Goal: Communication & Community: Share content

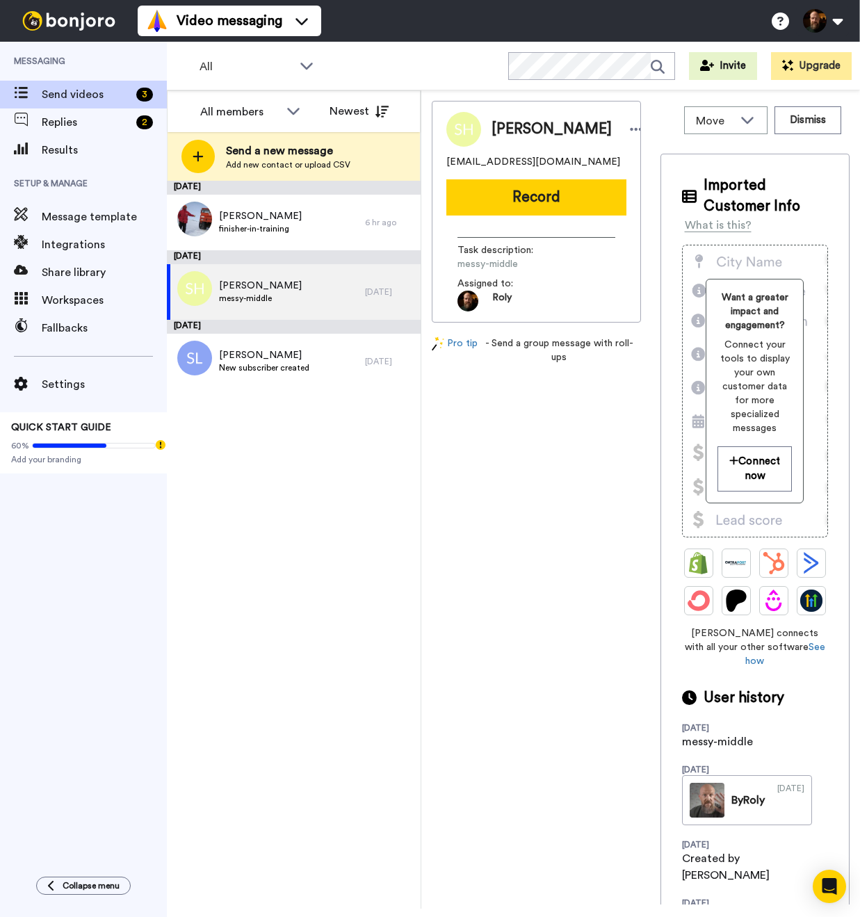
click at [523, 202] on button "Record" at bounding box center [536, 197] width 180 height 36
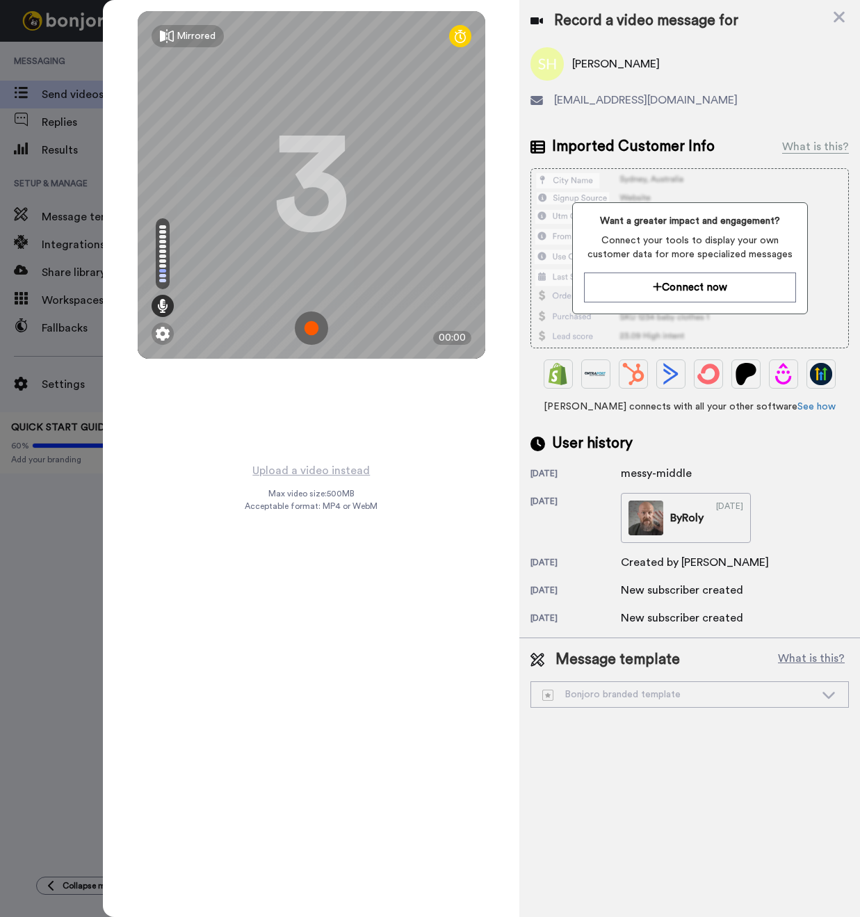
click at [311, 324] on img at bounding box center [311, 327] width 33 height 33
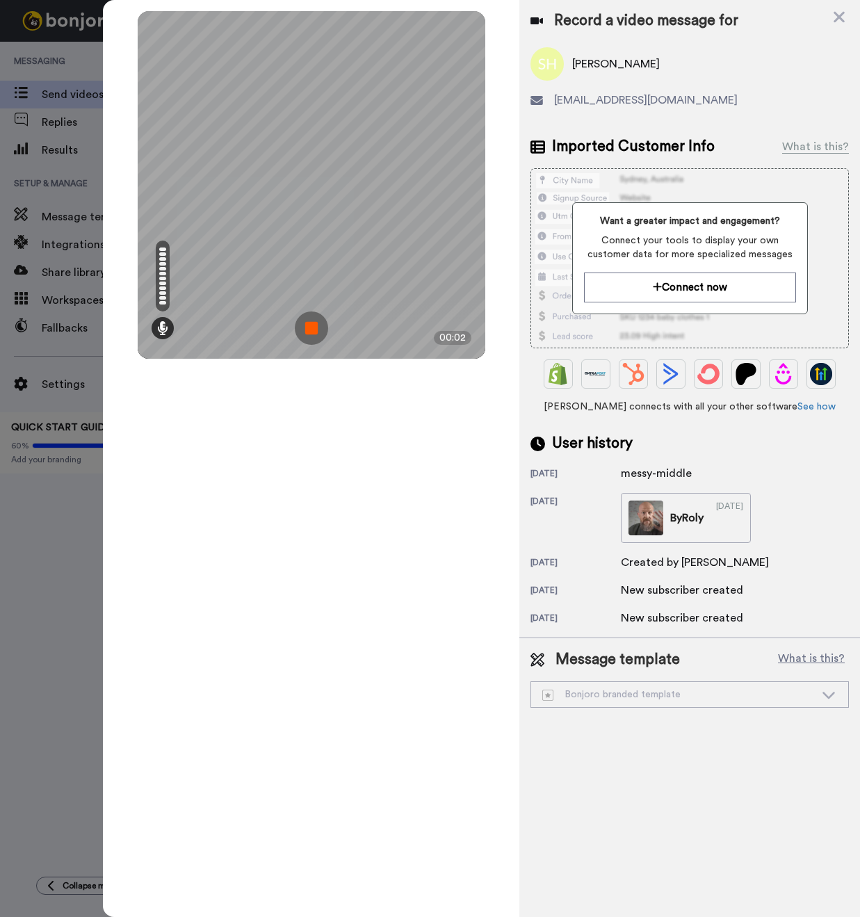
click at [314, 323] on img at bounding box center [311, 327] width 33 height 33
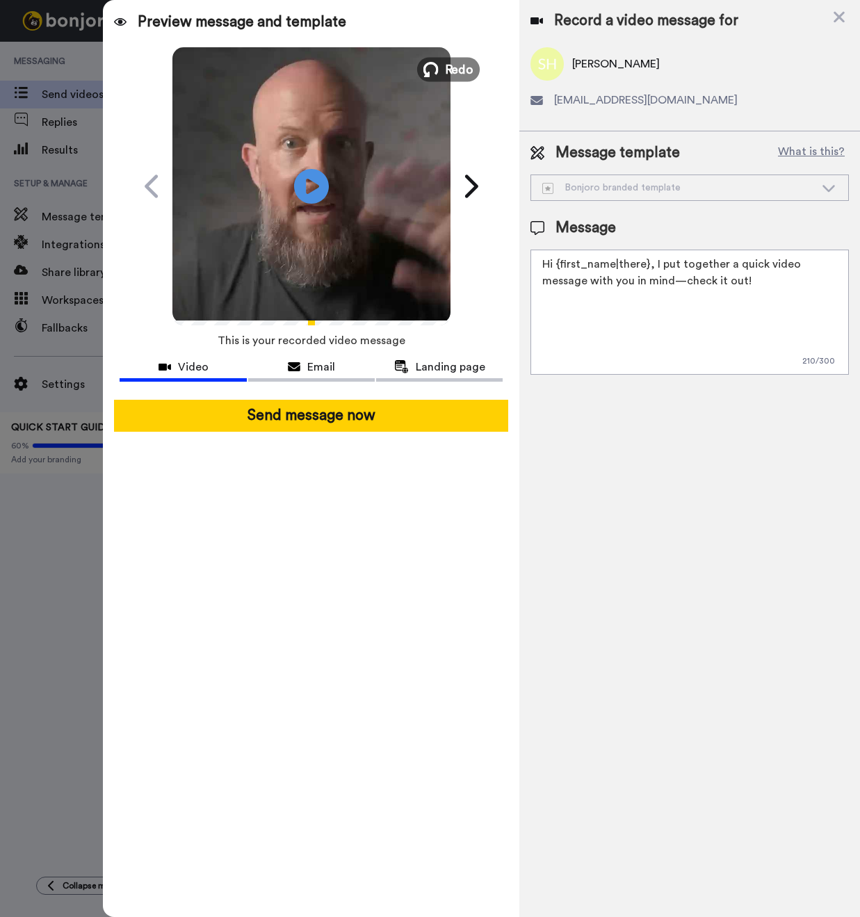
click at [452, 67] on span "Redo" at bounding box center [458, 69] width 29 height 18
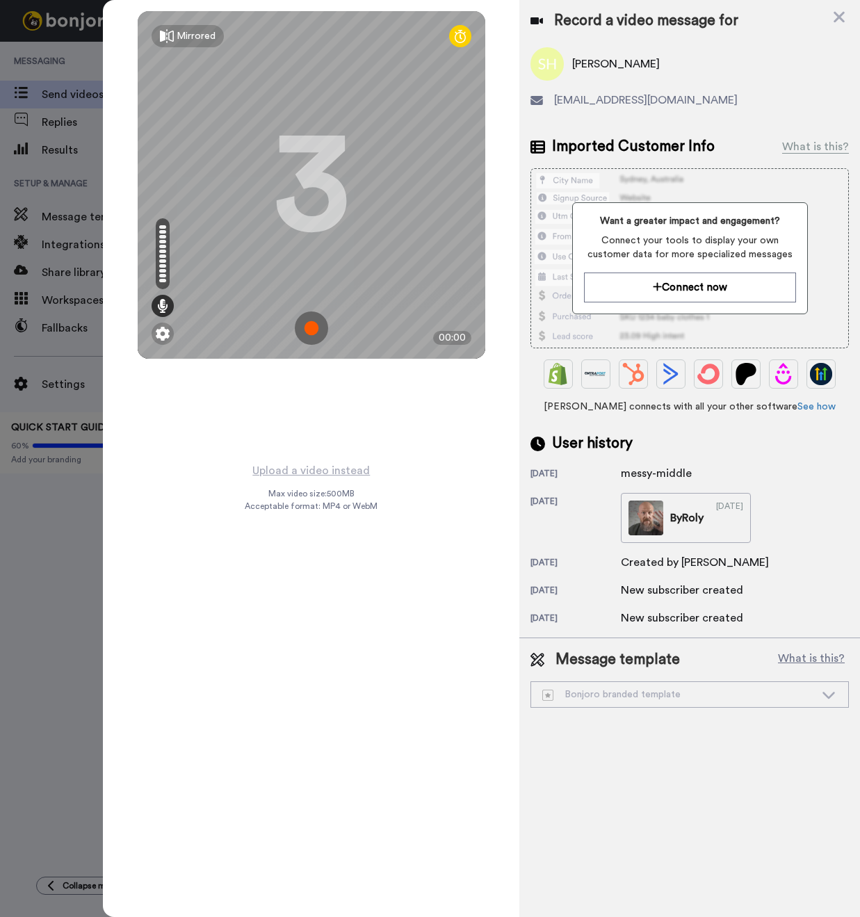
click at [311, 327] on img at bounding box center [311, 327] width 33 height 33
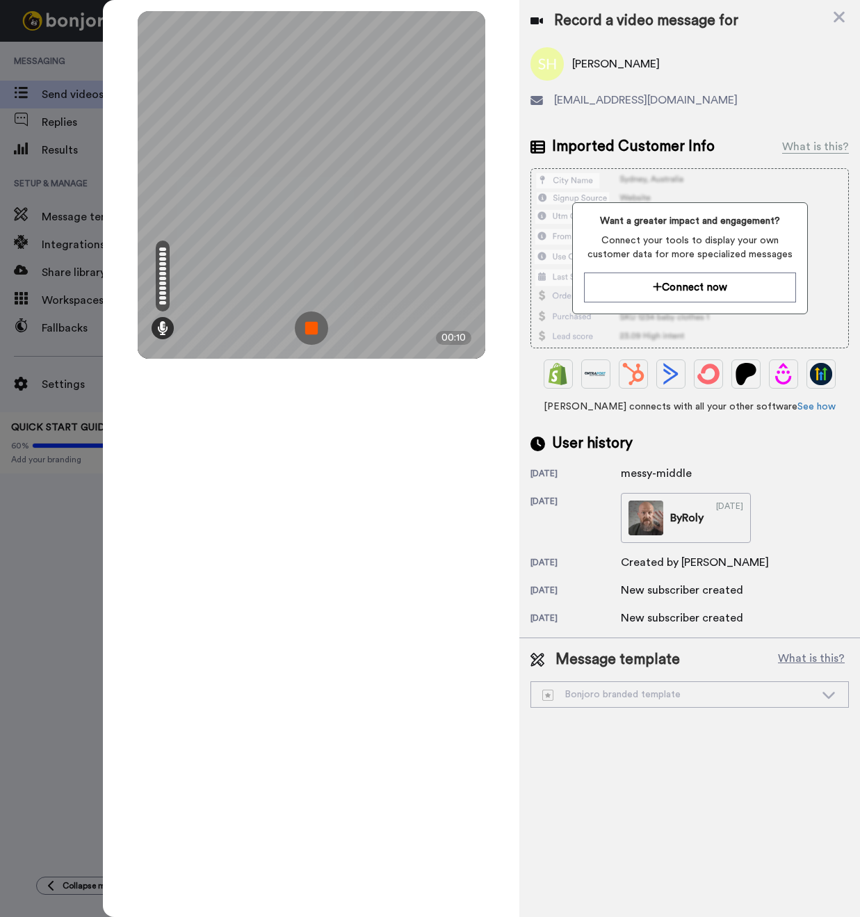
click at [310, 326] on img at bounding box center [311, 327] width 33 height 33
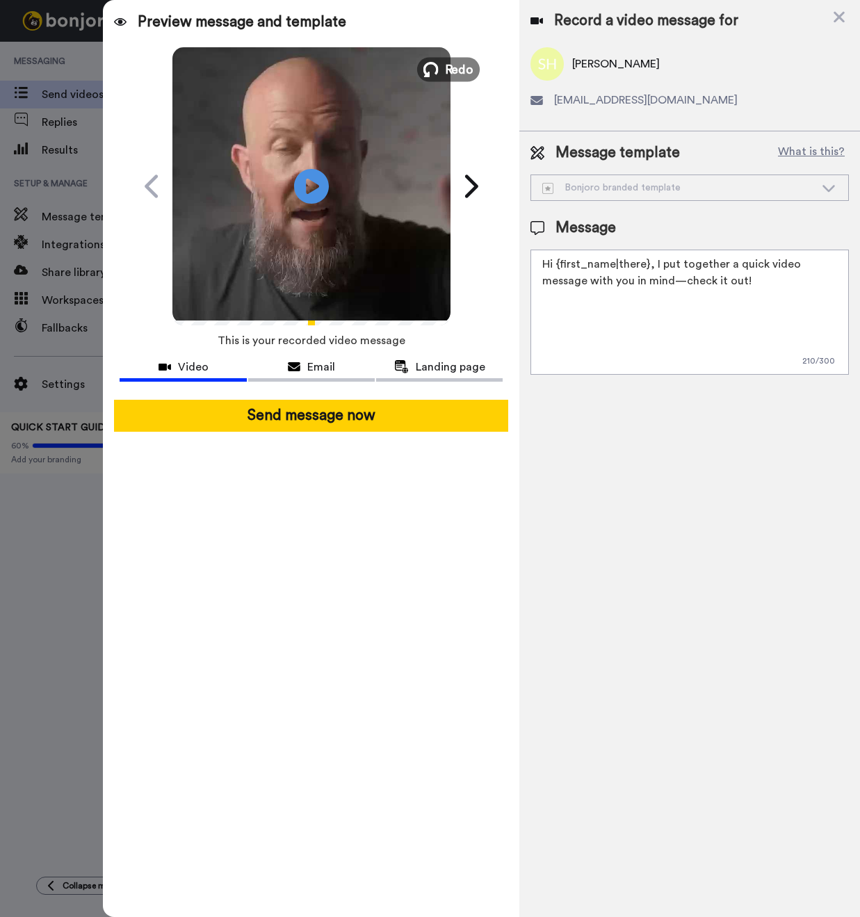
click at [443, 74] on button "Redo" at bounding box center [448, 69] width 63 height 24
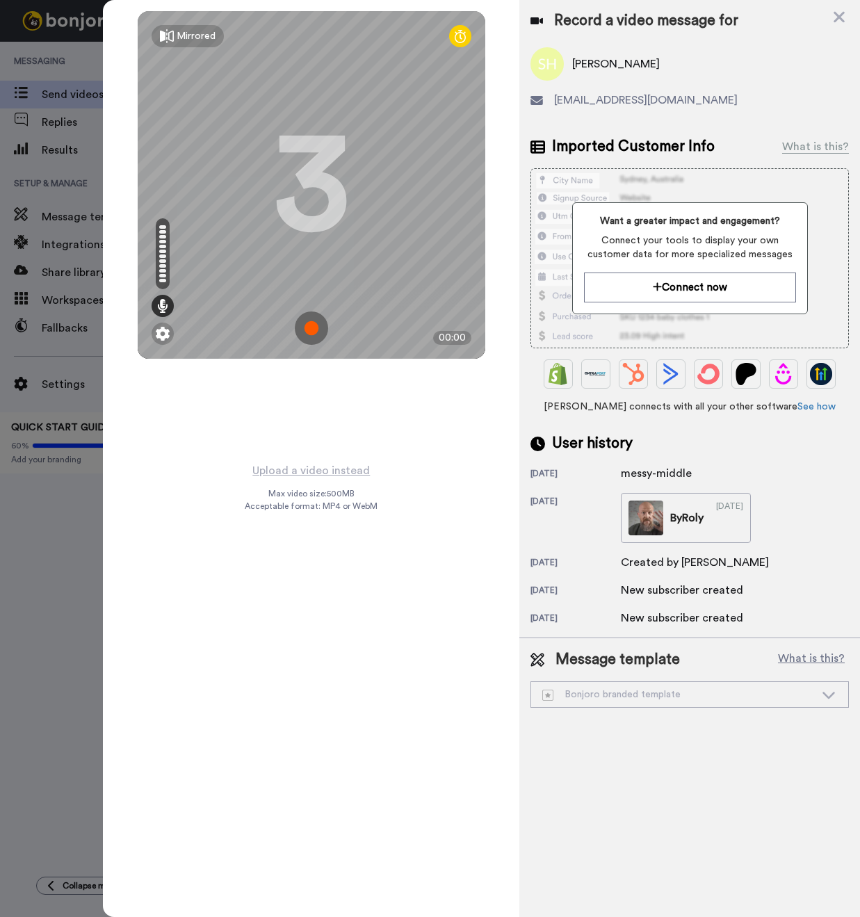
click at [316, 325] on img at bounding box center [311, 327] width 33 height 33
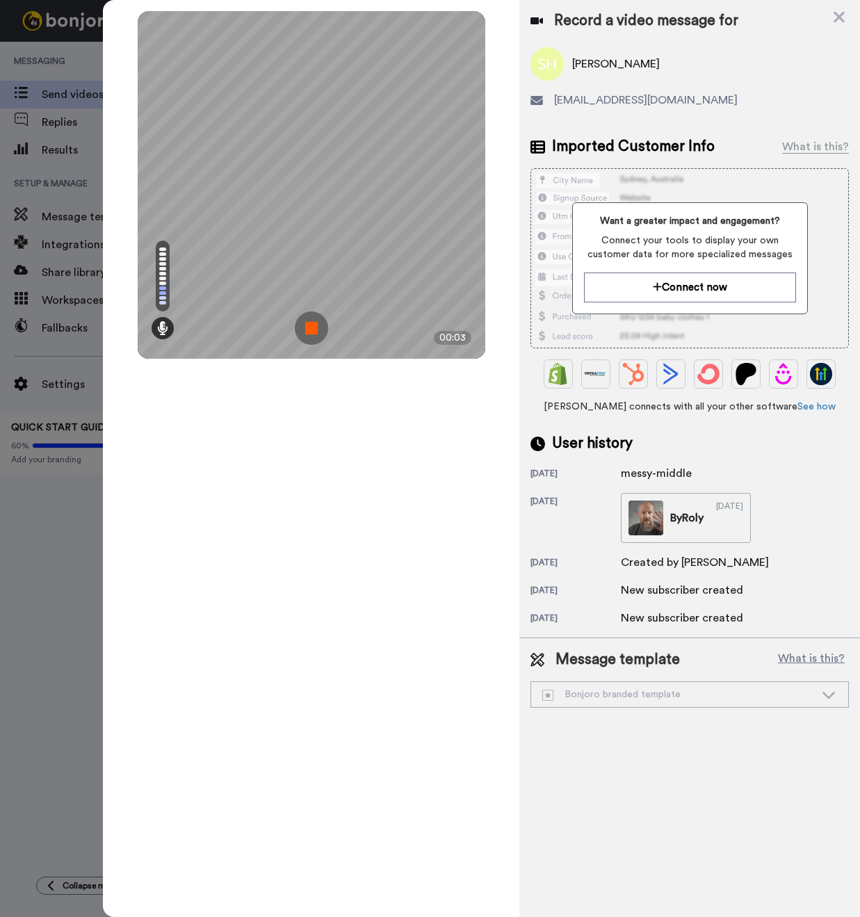
click at [316, 325] on img at bounding box center [311, 327] width 33 height 33
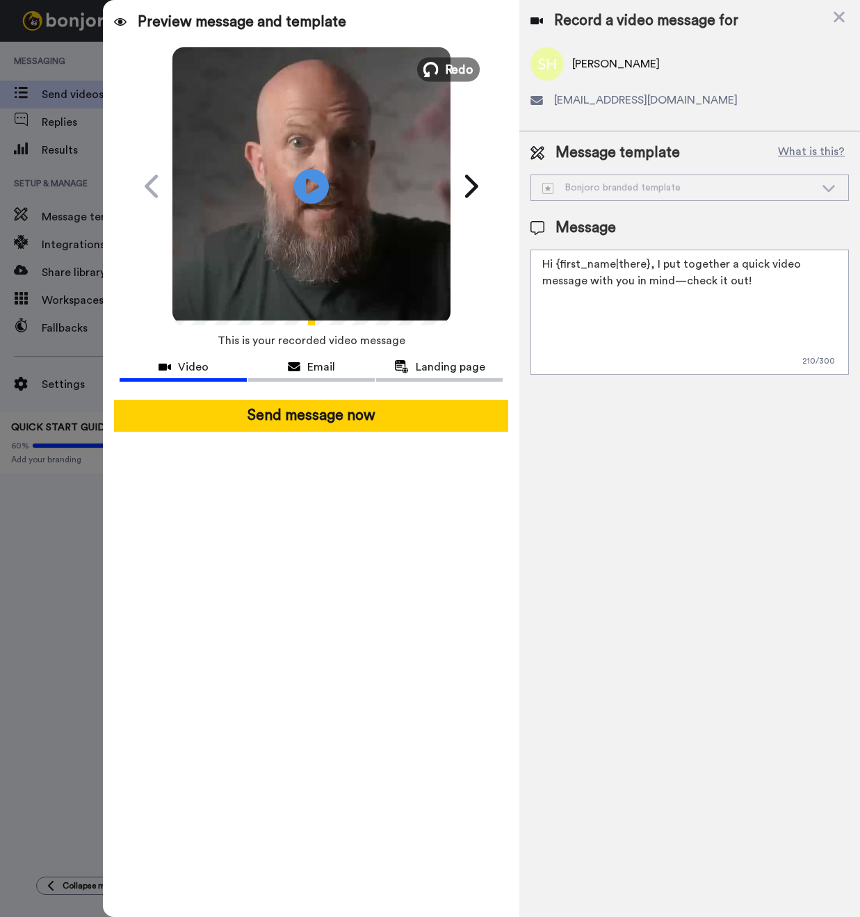
click at [449, 72] on span "Redo" at bounding box center [458, 69] width 29 height 18
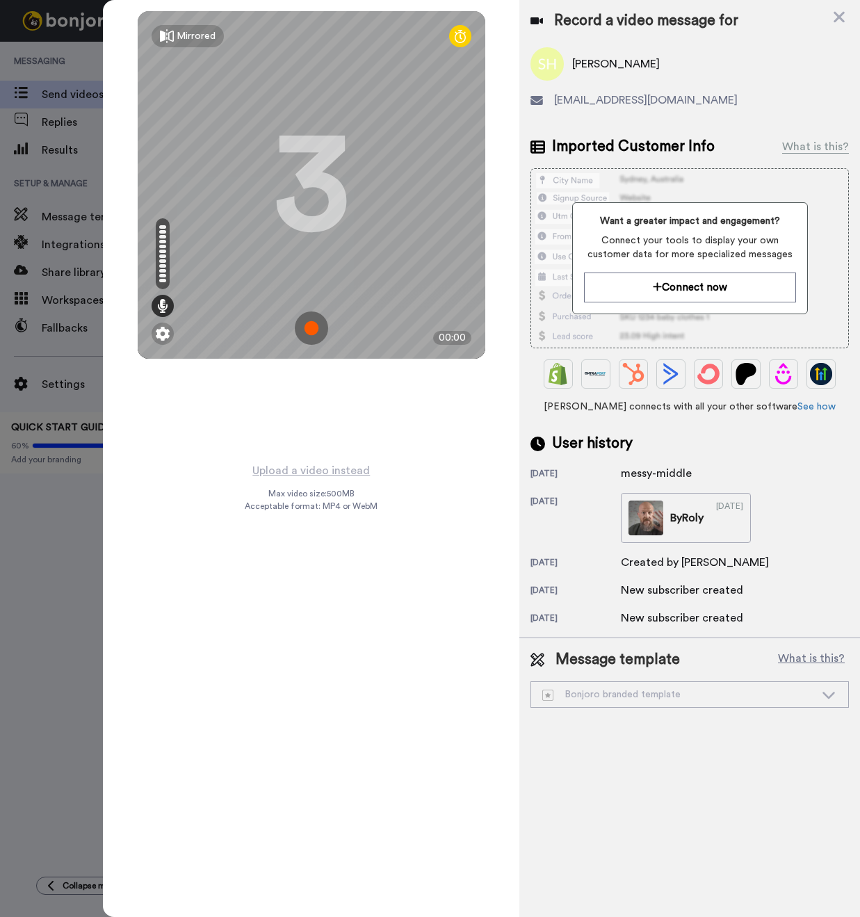
click at [311, 326] on img at bounding box center [311, 327] width 33 height 33
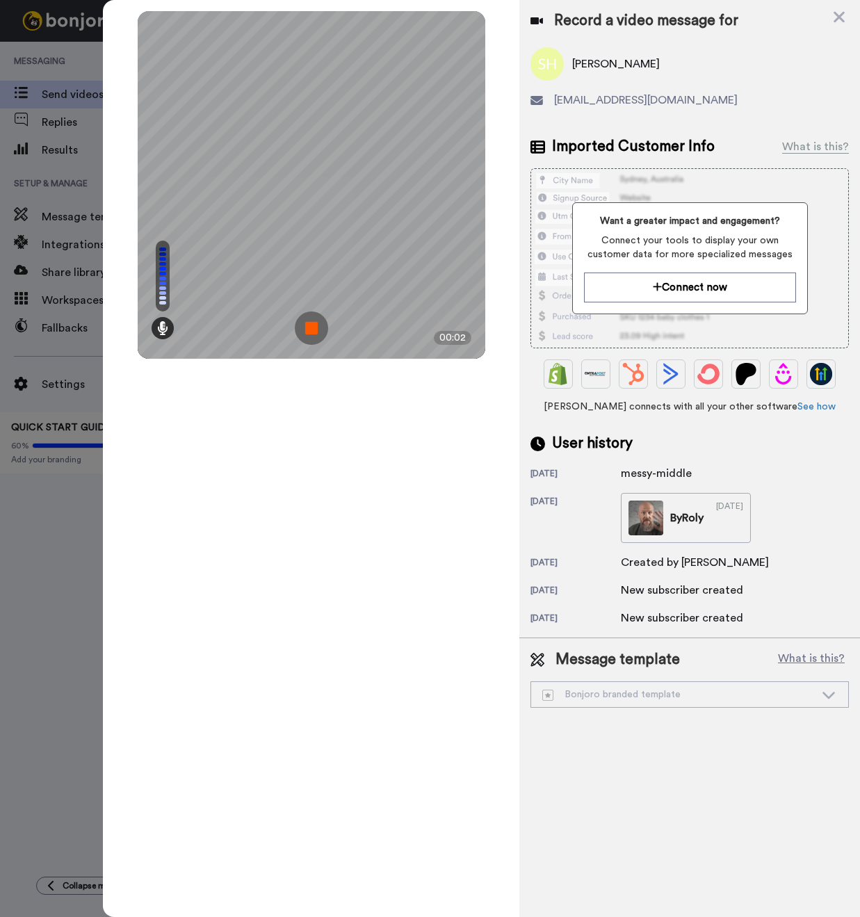
click at [312, 327] on img at bounding box center [311, 327] width 33 height 33
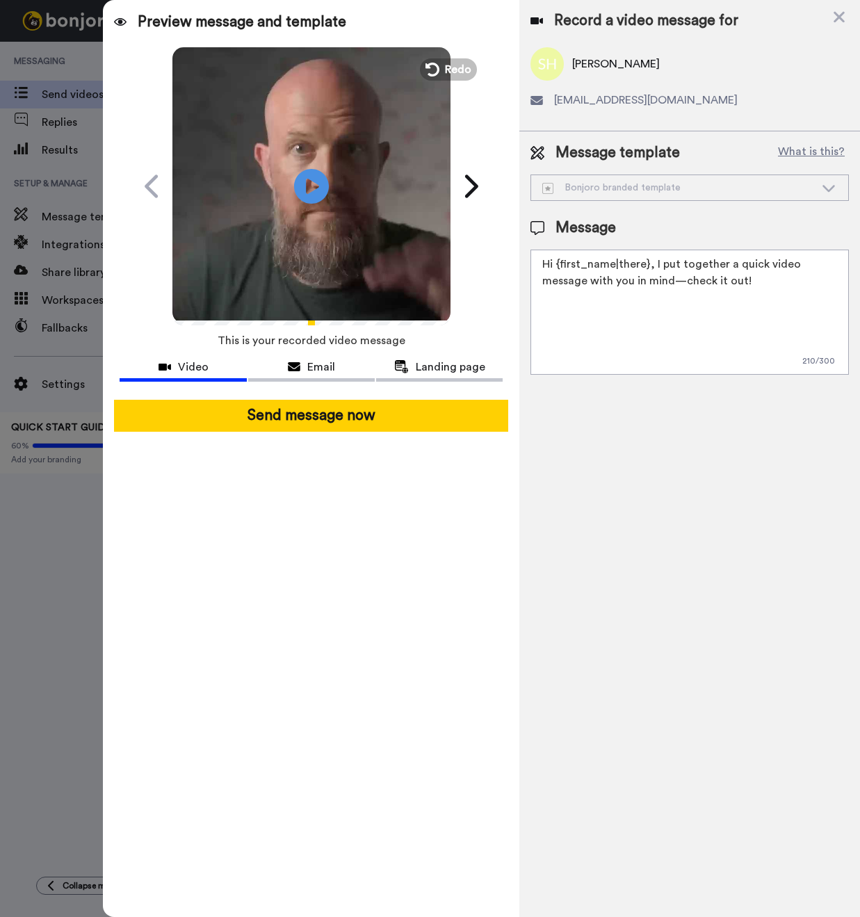
click at [450, 55] on video at bounding box center [311, 184] width 278 height 278
click at [446, 69] on span "Redo" at bounding box center [458, 69] width 29 height 18
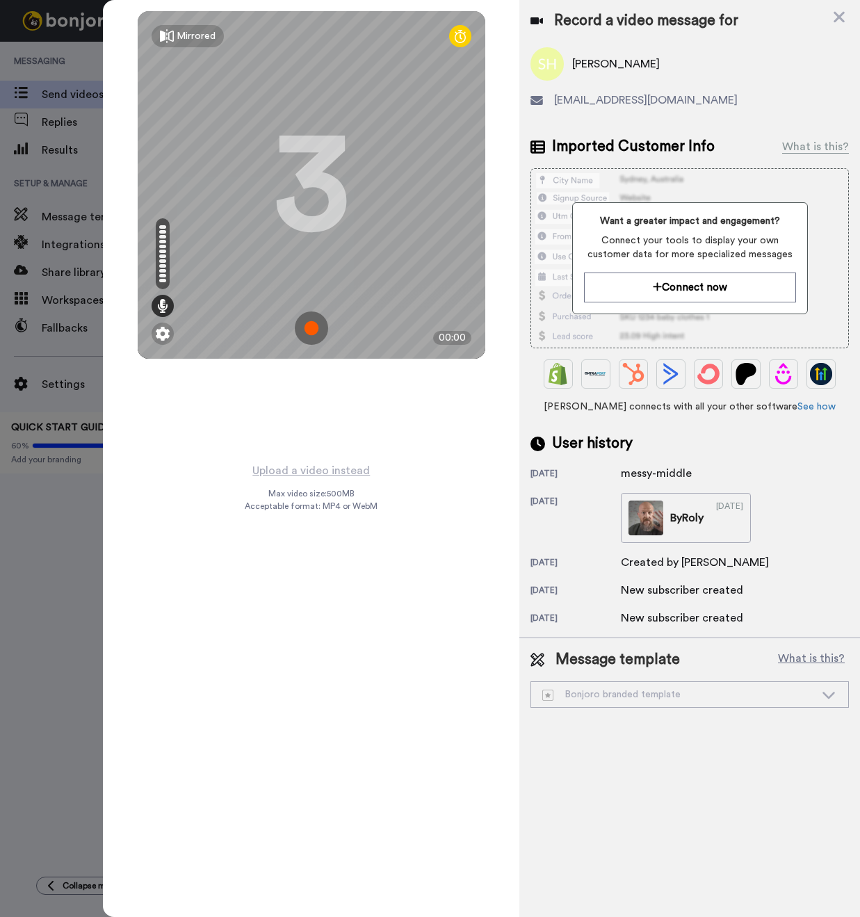
click at [313, 334] on img at bounding box center [311, 327] width 33 height 33
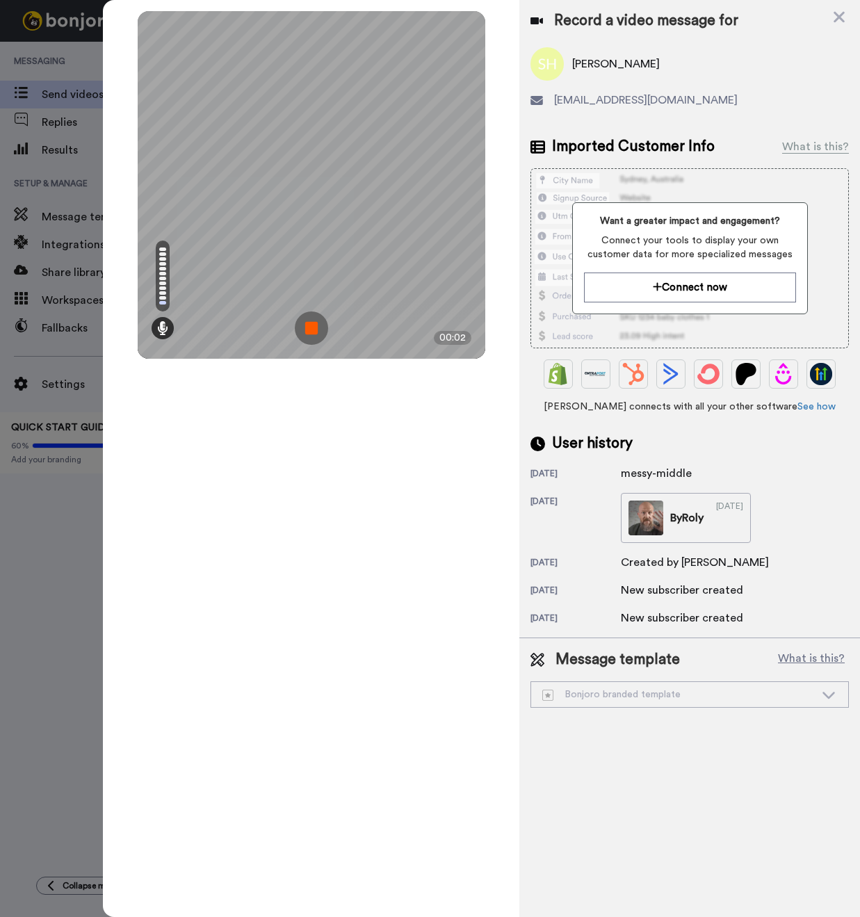
click at [313, 334] on img at bounding box center [311, 327] width 33 height 33
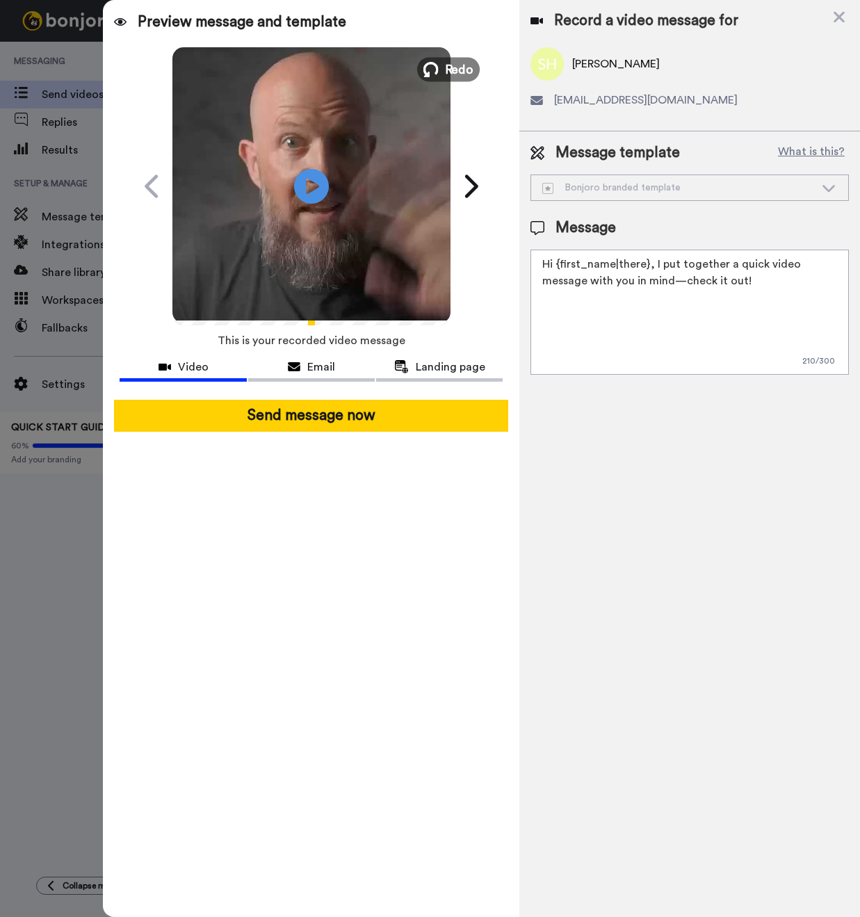
click at [451, 64] on span "Redo" at bounding box center [458, 69] width 29 height 18
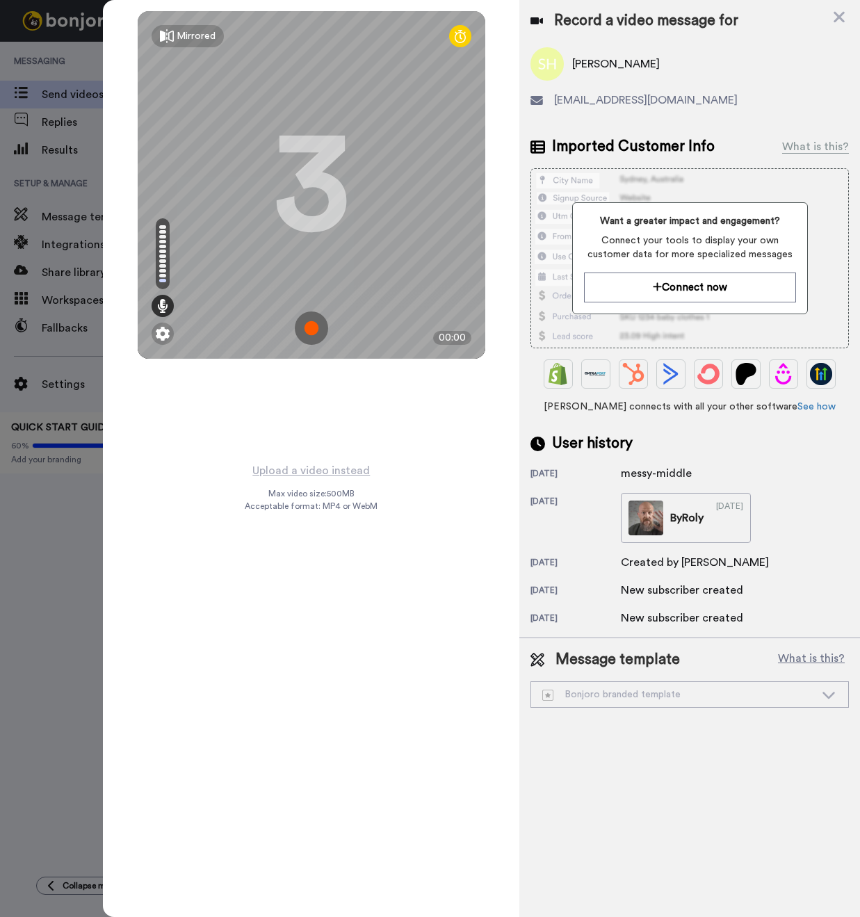
click at [306, 330] on img at bounding box center [311, 327] width 33 height 33
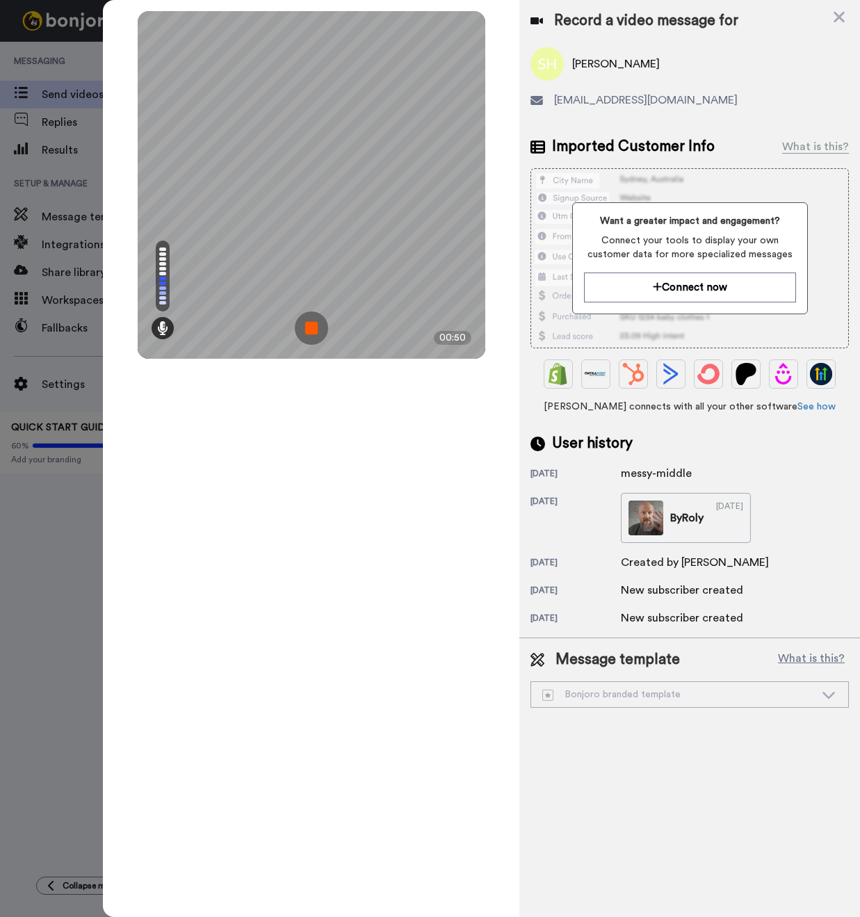
click at [320, 327] on img at bounding box center [311, 327] width 33 height 33
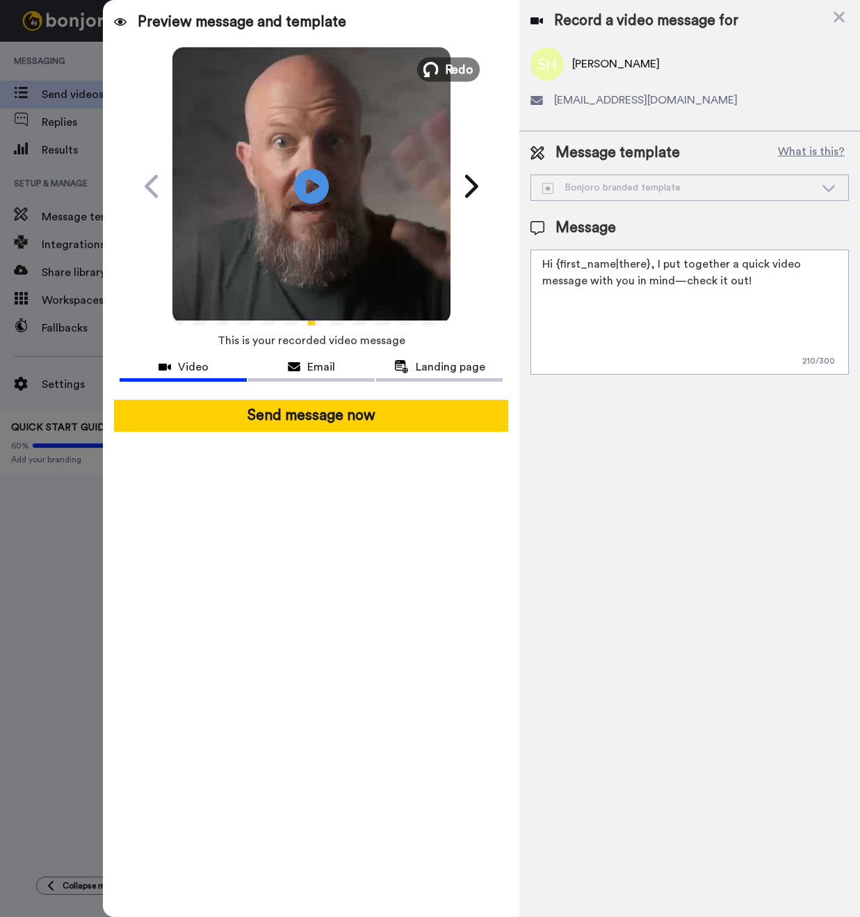
click at [464, 73] on span "Redo" at bounding box center [458, 69] width 29 height 18
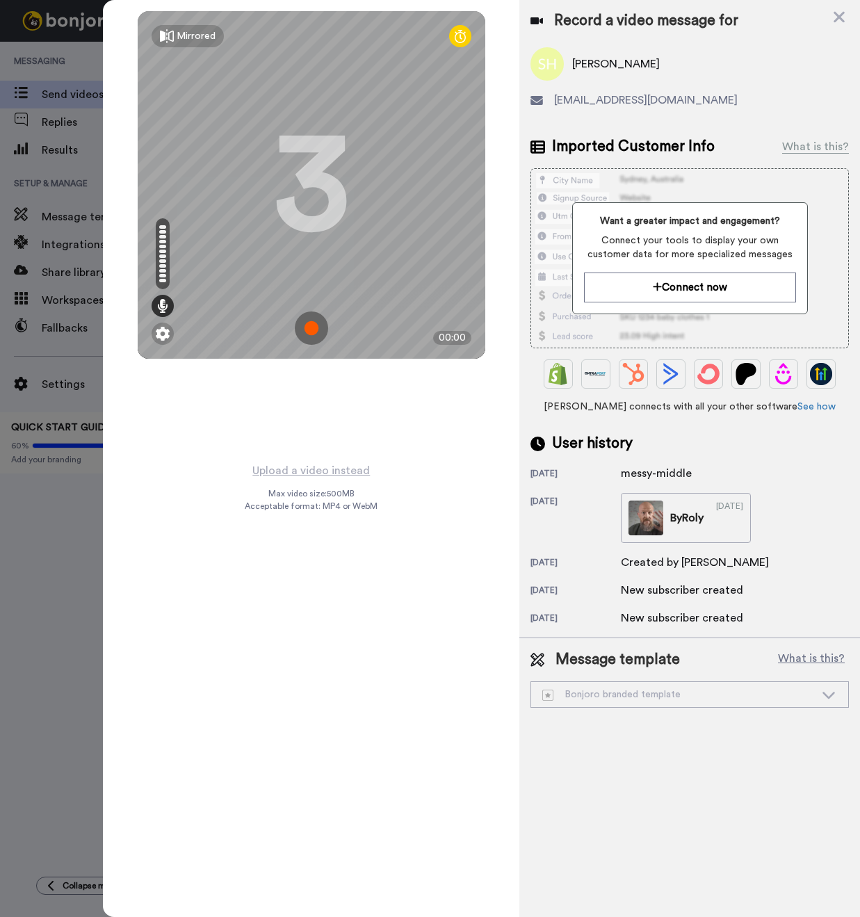
click at [309, 326] on img at bounding box center [311, 327] width 33 height 33
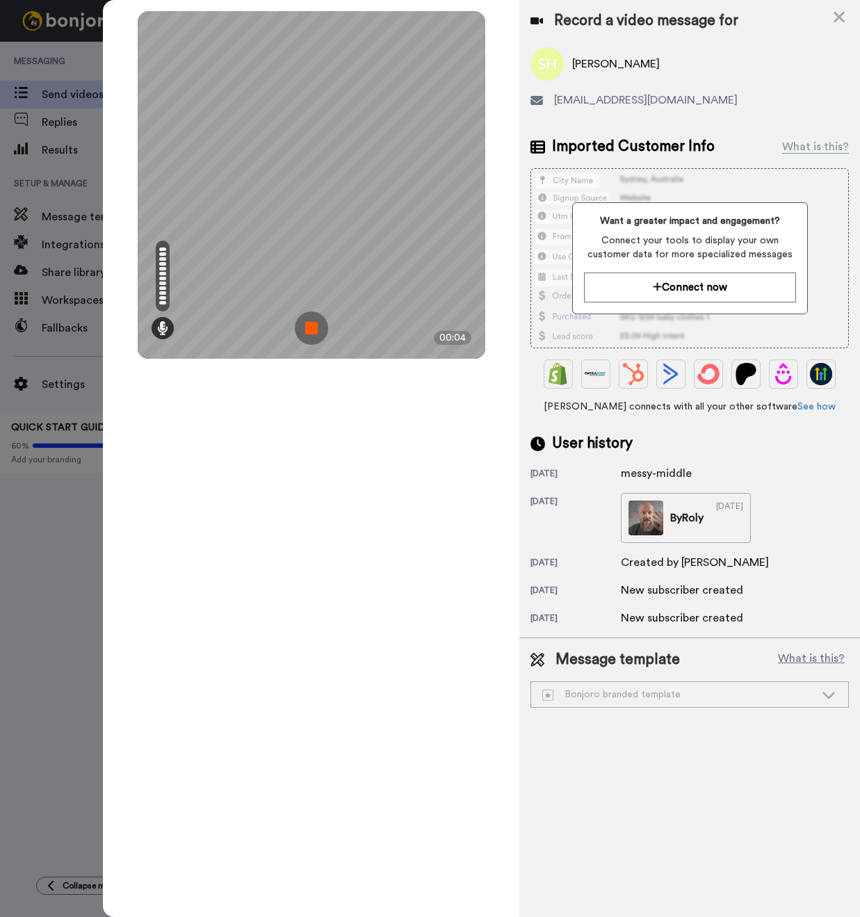
click at [308, 331] on img at bounding box center [311, 327] width 33 height 33
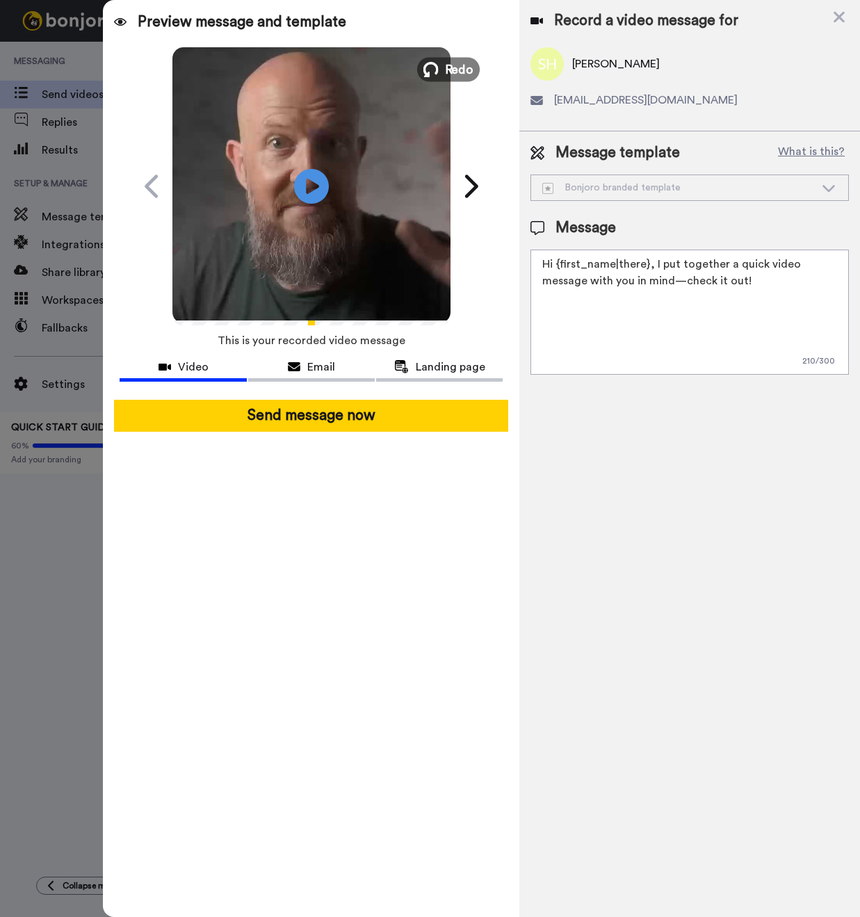
click at [461, 66] on span "Redo" at bounding box center [458, 69] width 29 height 18
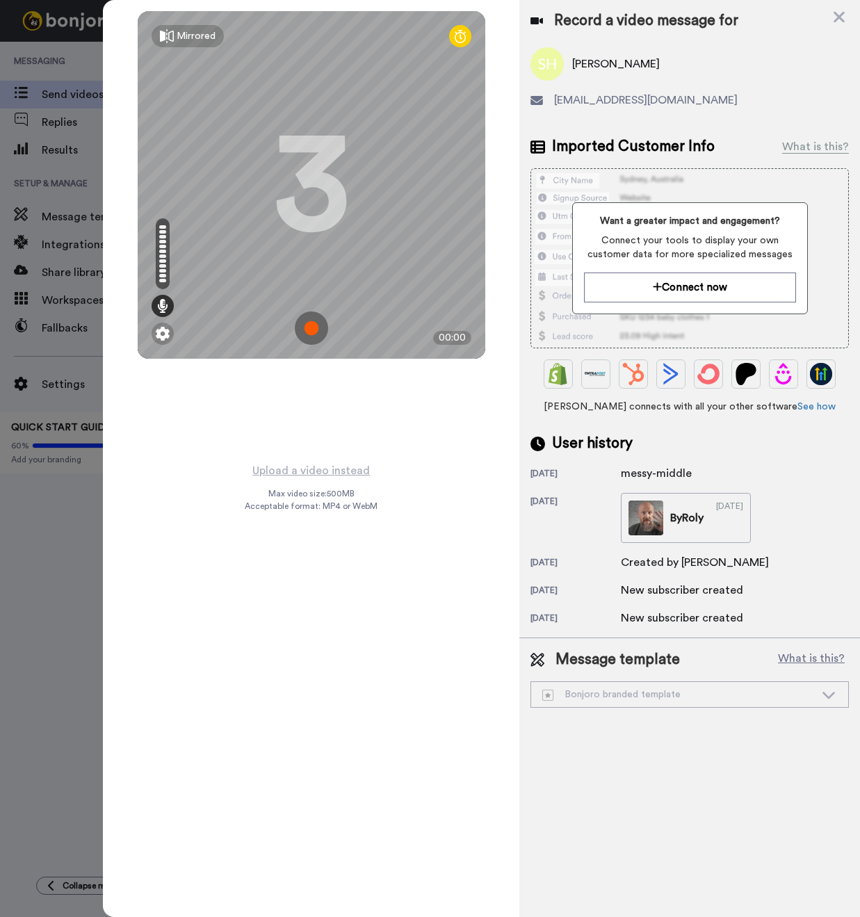
click at [316, 327] on img at bounding box center [311, 327] width 33 height 33
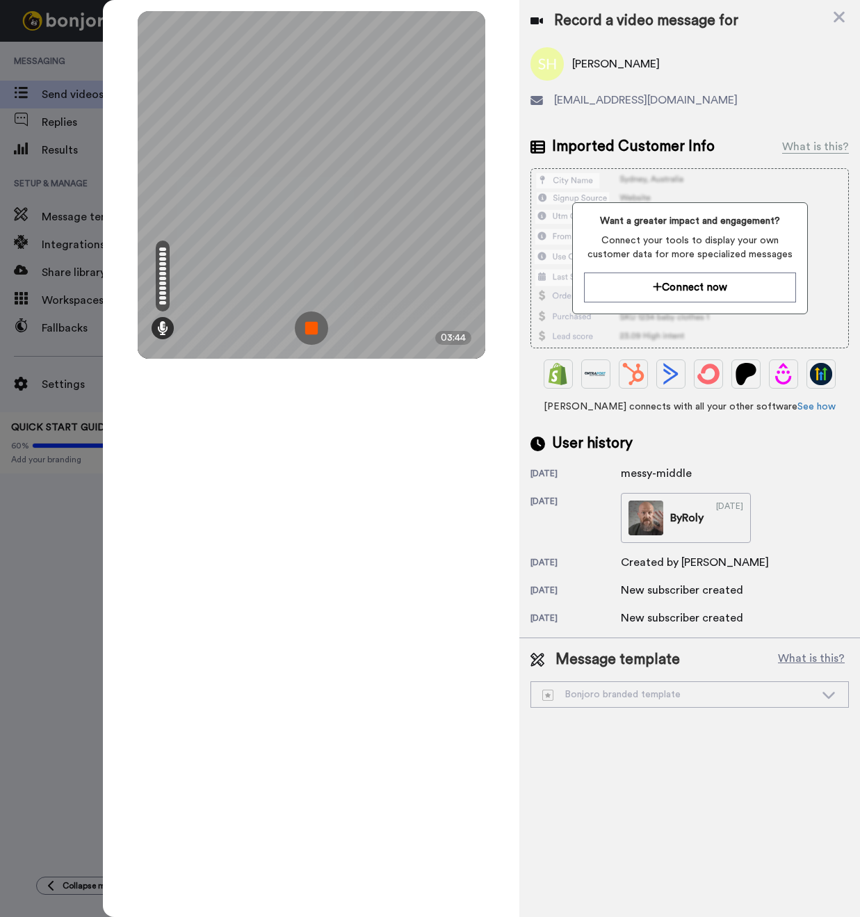
click at [311, 322] on img at bounding box center [311, 327] width 33 height 33
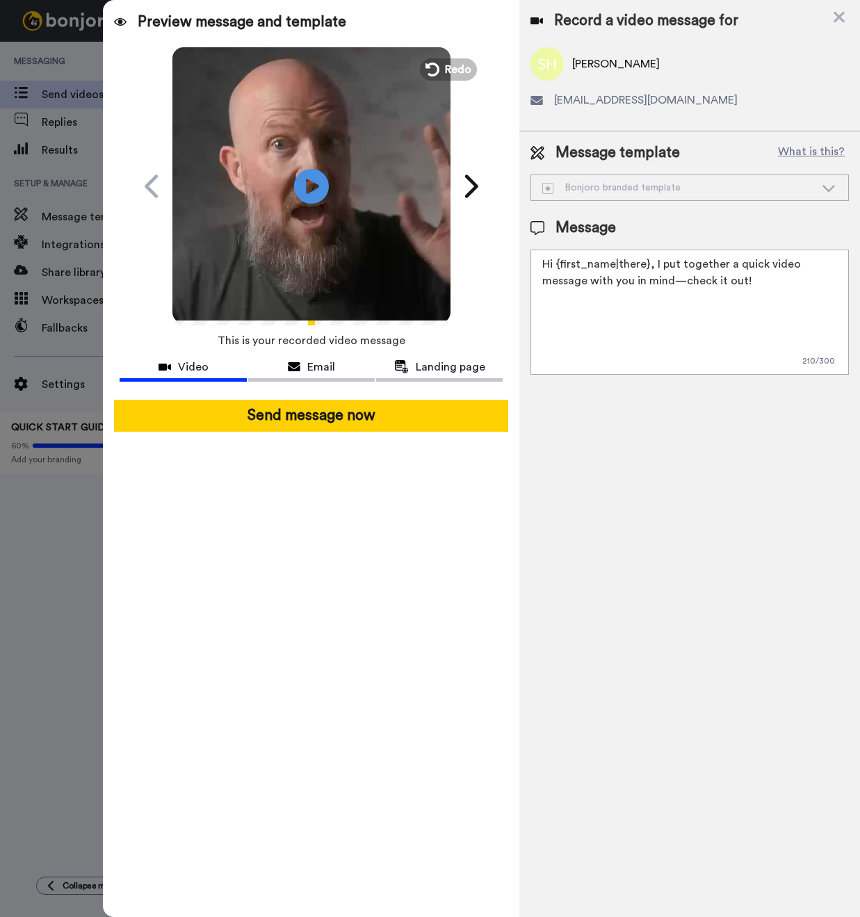
click at [712, 290] on textarea "Hi {first_name|there}, I put together a quick video message with you in mind—ch…" at bounding box center [689, 312] width 318 height 125
drag, startPoint x: 584, startPoint y: 281, endPoint x: 734, endPoint y: 277, distance: 149.5
click at [738, 279] on textarea "Hi {first_name|there}, I put together a quick video message with you in mind—ch…" at bounding box center [689, 312] width 318 height 125
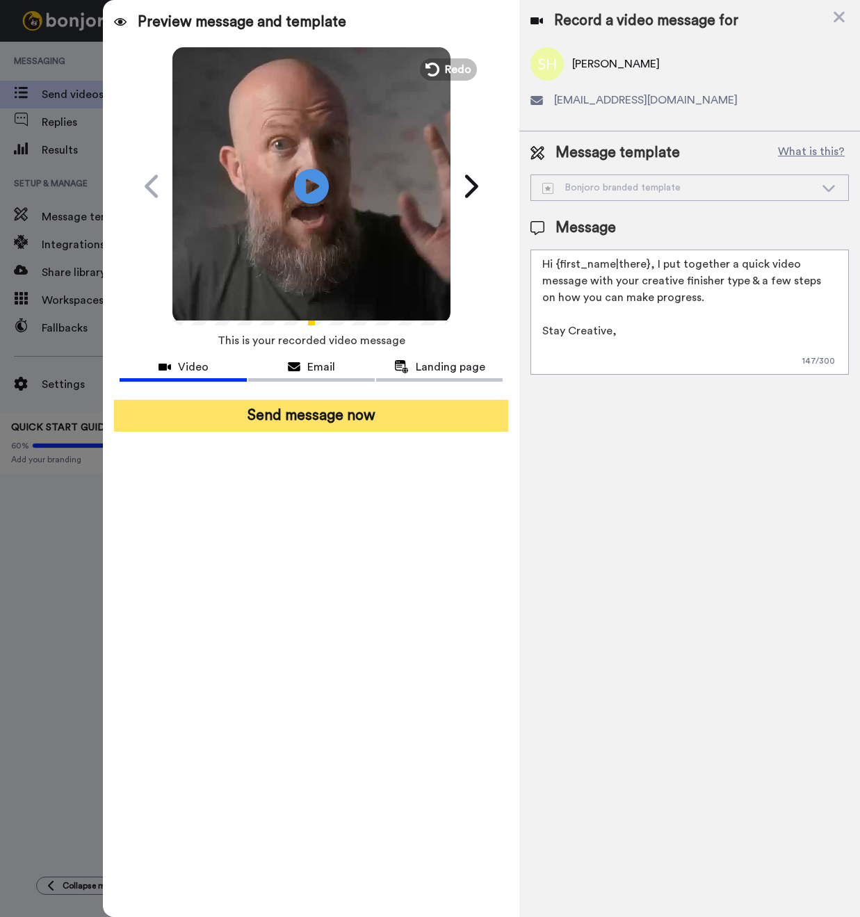
type textarea "Hi {first_name|there}, I put together a quick video message with your creative …"
click at [308, 423] on button "Send message now" at bounding box center [311, 416] width 394 height 32
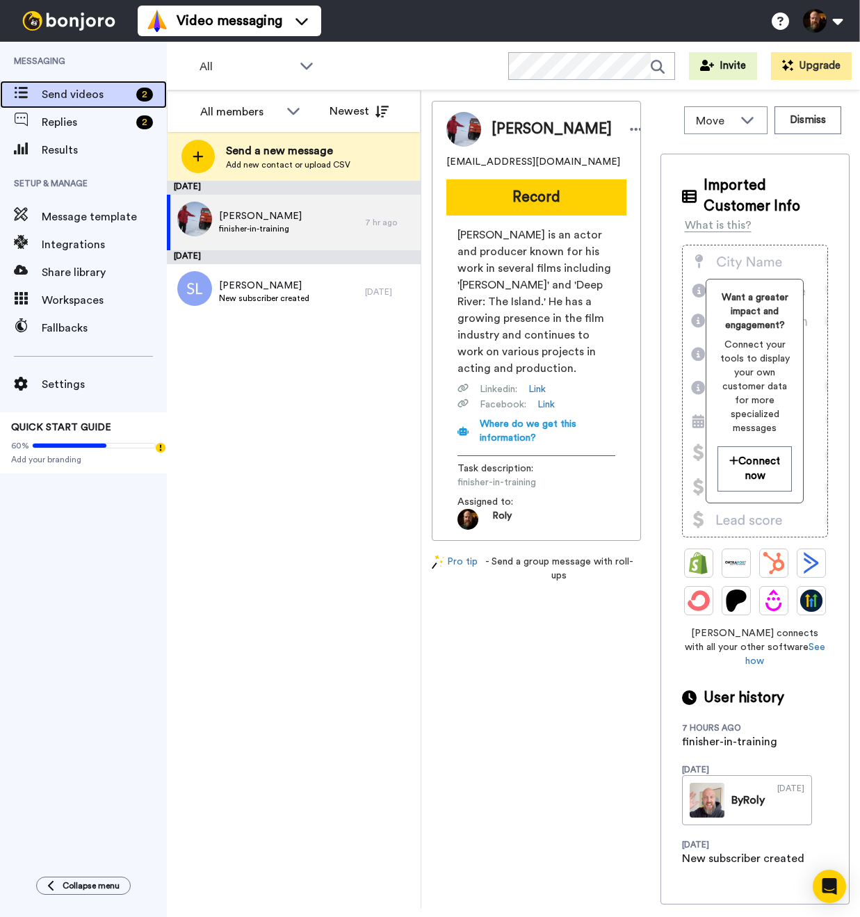
click at [90, 96] on span "Send videos" at bounding box center [86, 94] width 89 height 17
click at [755, 115] on icon at bounding box center [747, 120] width 17 height 14
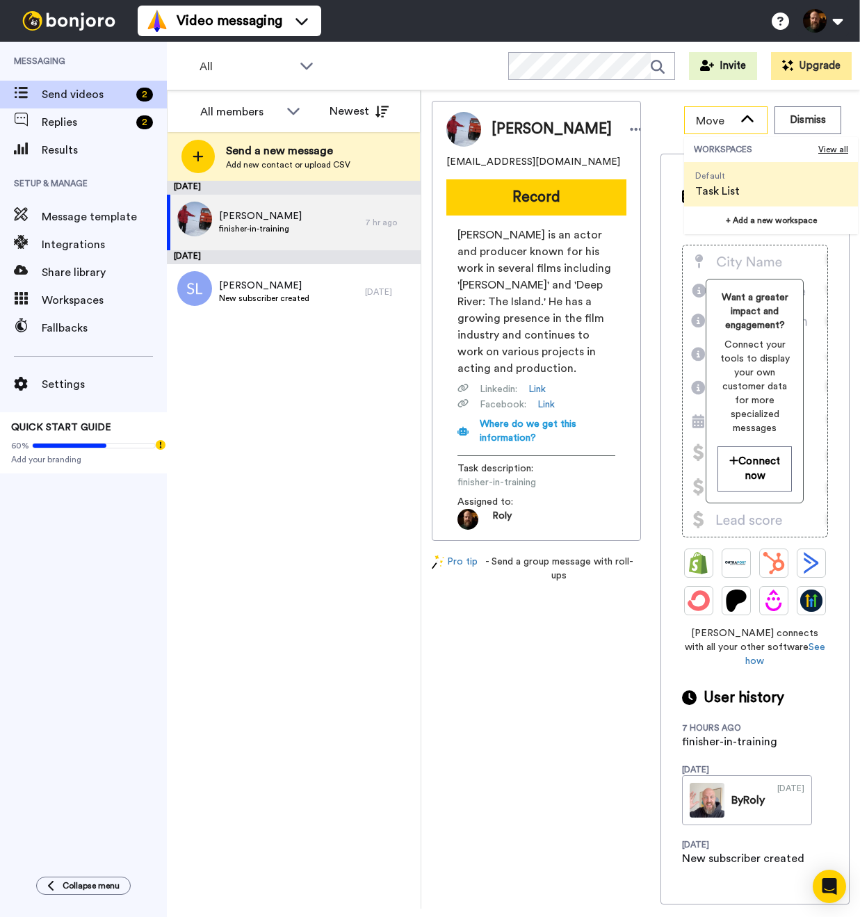
click at [755, 115] on icon at bounding box center [747, 120] width 17 height 14
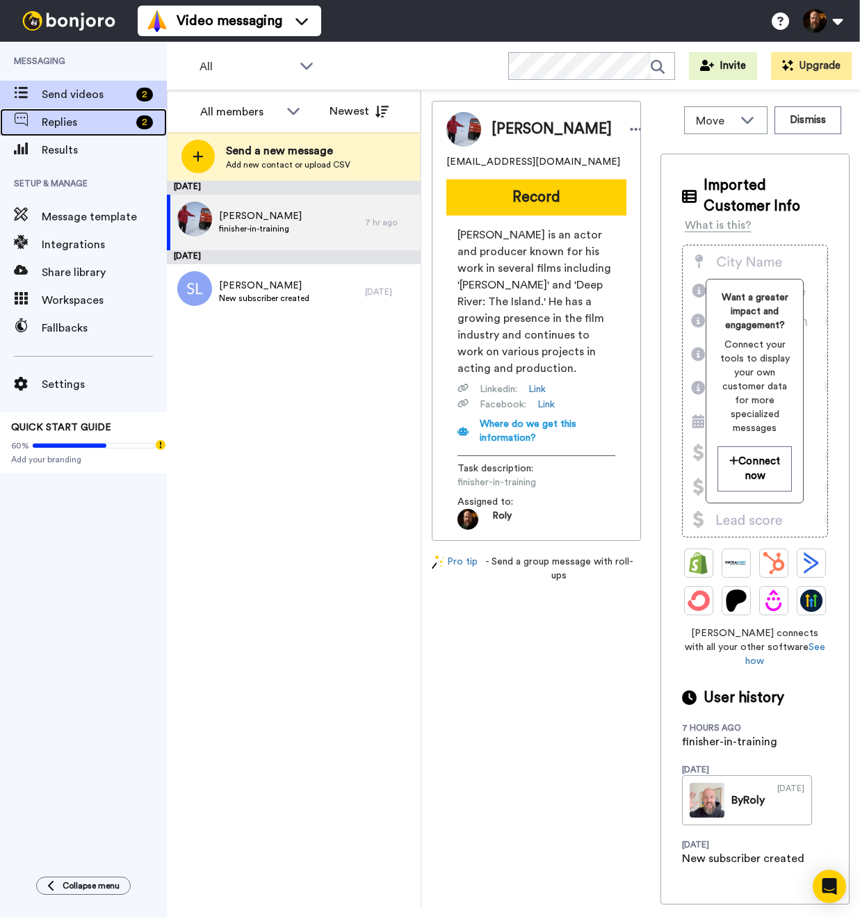
click at [79, 129] on span "Replies" at bounding box center [86, 122] width 89 height 17
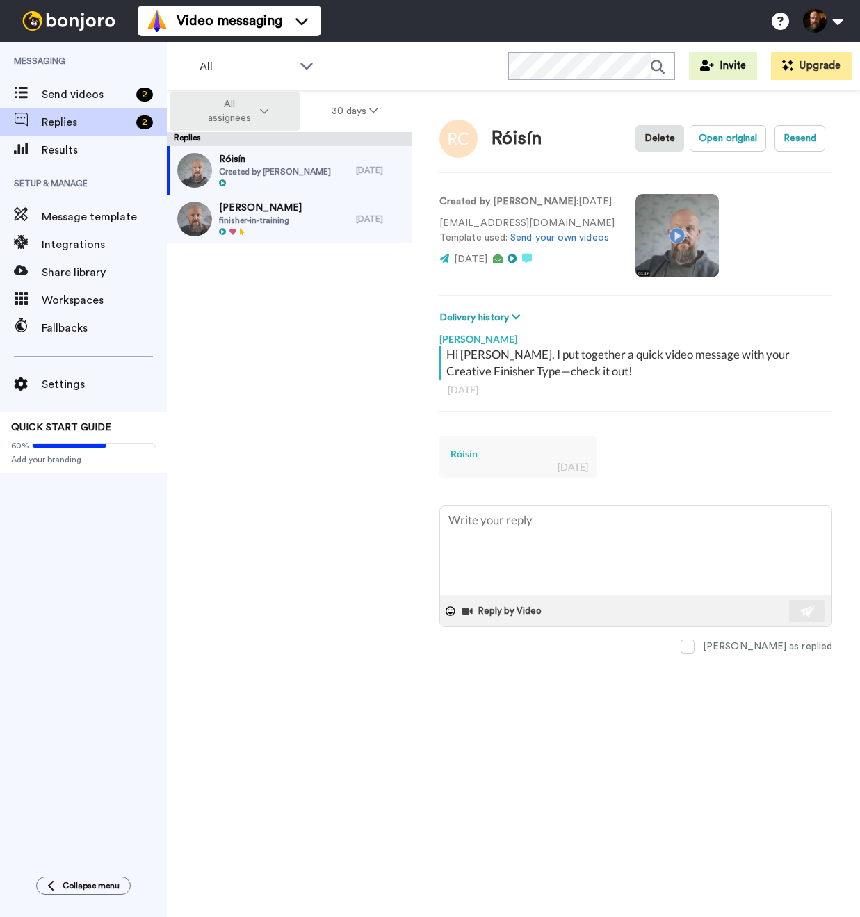
click at [273, 110] on button "All assignees" at bounding box center [235, 111] width 131 height 39
click at [383, 79] on div "All WORKSPACES View all All Default Task List + Add a new workspace Invite Upgr…" at bounding box center [513, 66] width 693 height 49
click at [409, 70] on div "All WORKSPACES View all All Default Task List + Add a new workspace Invite Upgr…" at bounding box center [513, 66] width 693 height 49
click at [307, 68] on icon at bounding box center [306, 66] width 13 height 7
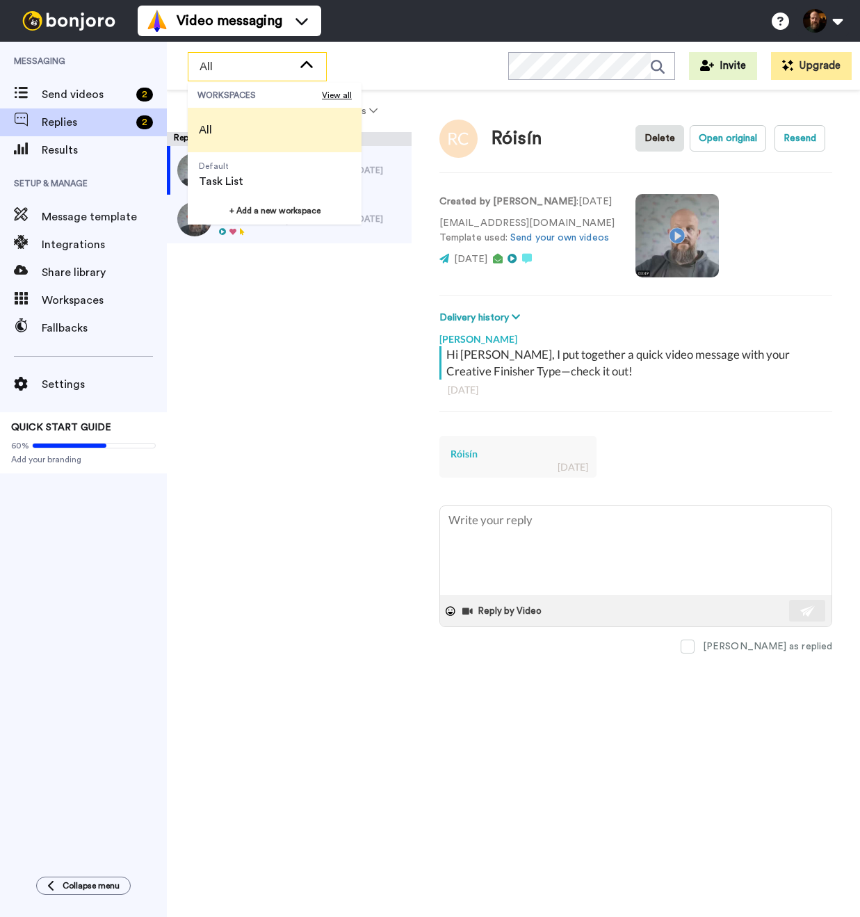
click at [308, 68] on icon at bounding box center [306, 65] width 17 height 14
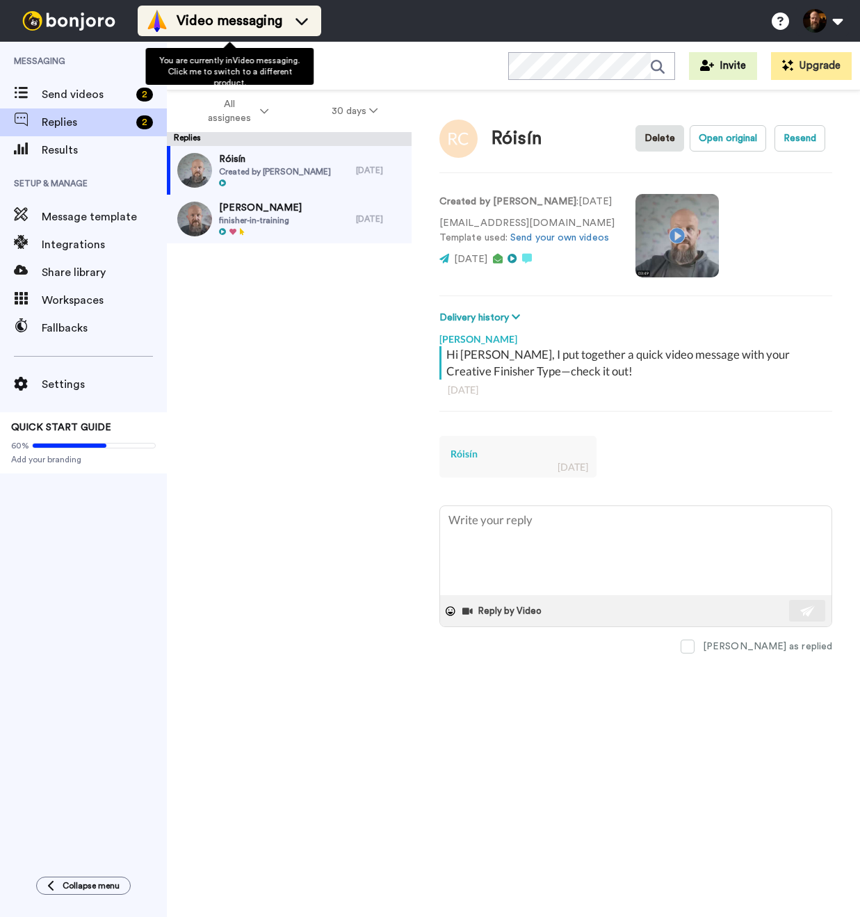
click at [311, 17] on icon at bounding box center [302, 21] width 22 height 14
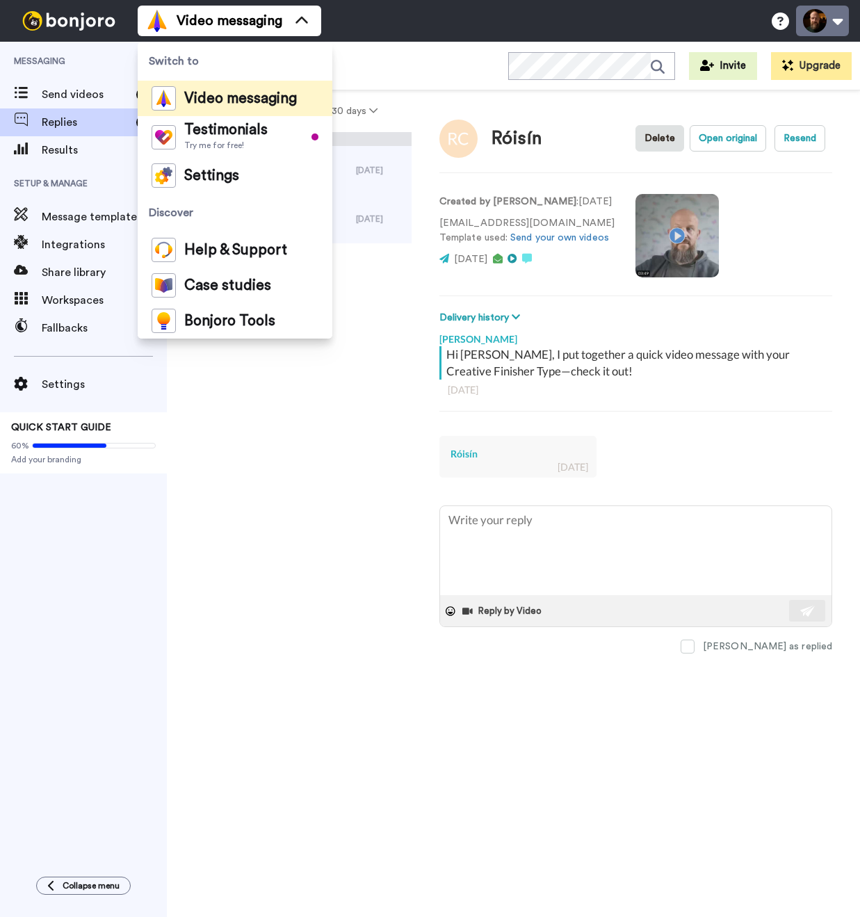
click at [837, 26] on button at bounding box center [822, 21] width 53 height 31
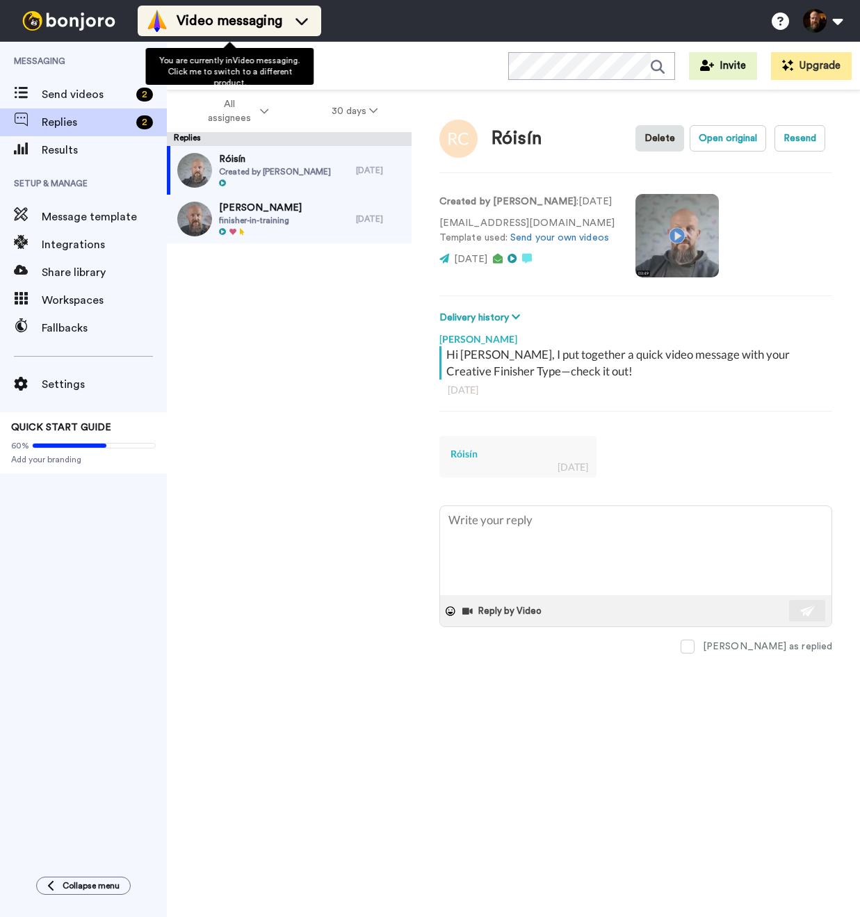
click at [313, 24] on li "Video messaging" at bounding box center [229, 21] width 183 height 31
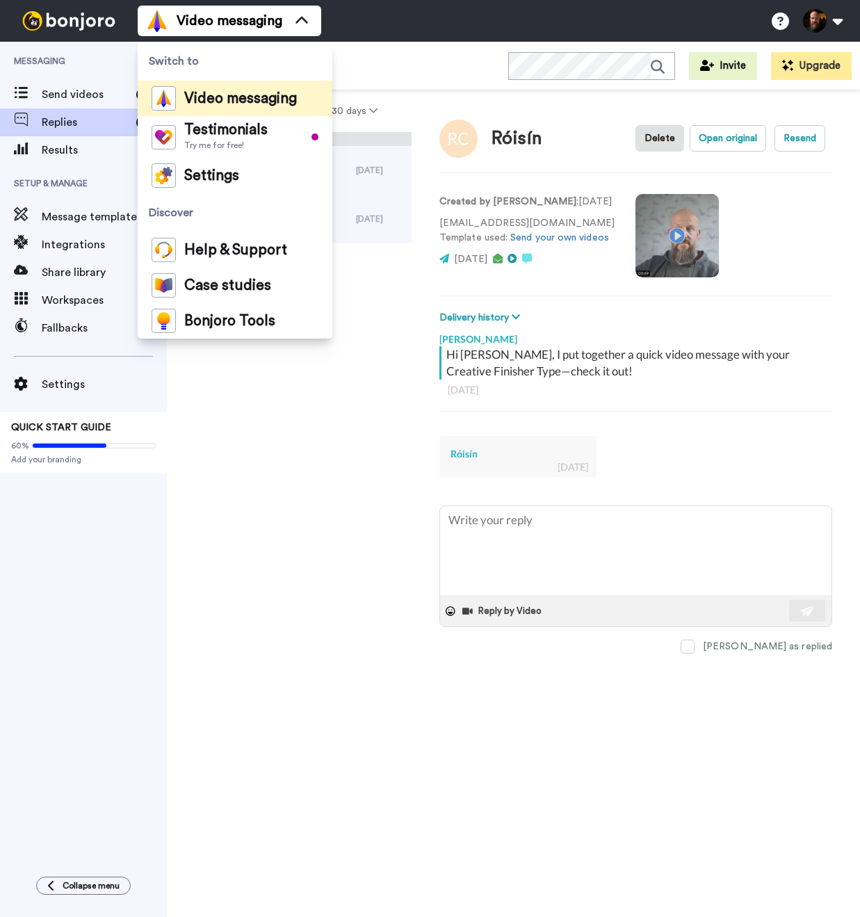
click at [267, 404] on div "Róisín Created by Roly Miller 1 day ago Asil Gökhan finisher-in-training 3 days…" at bounding box center [289, 531] width 245 height 771
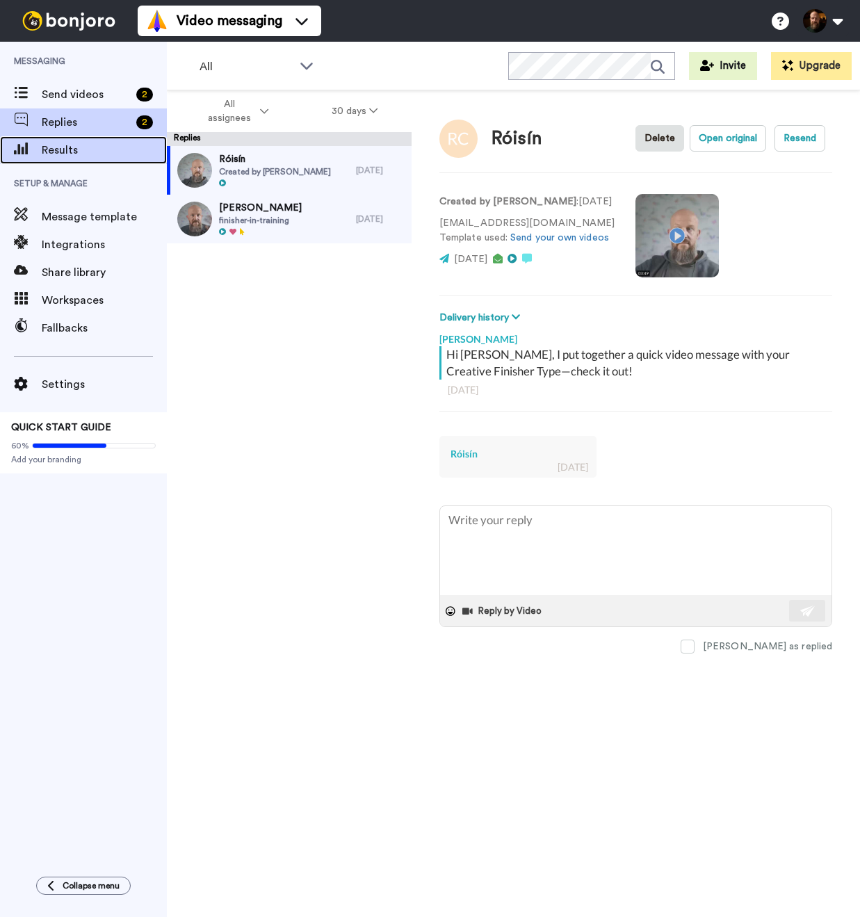
click at [81, 161] on div "Results" at bounding box center [83, 150] width 167 height 28
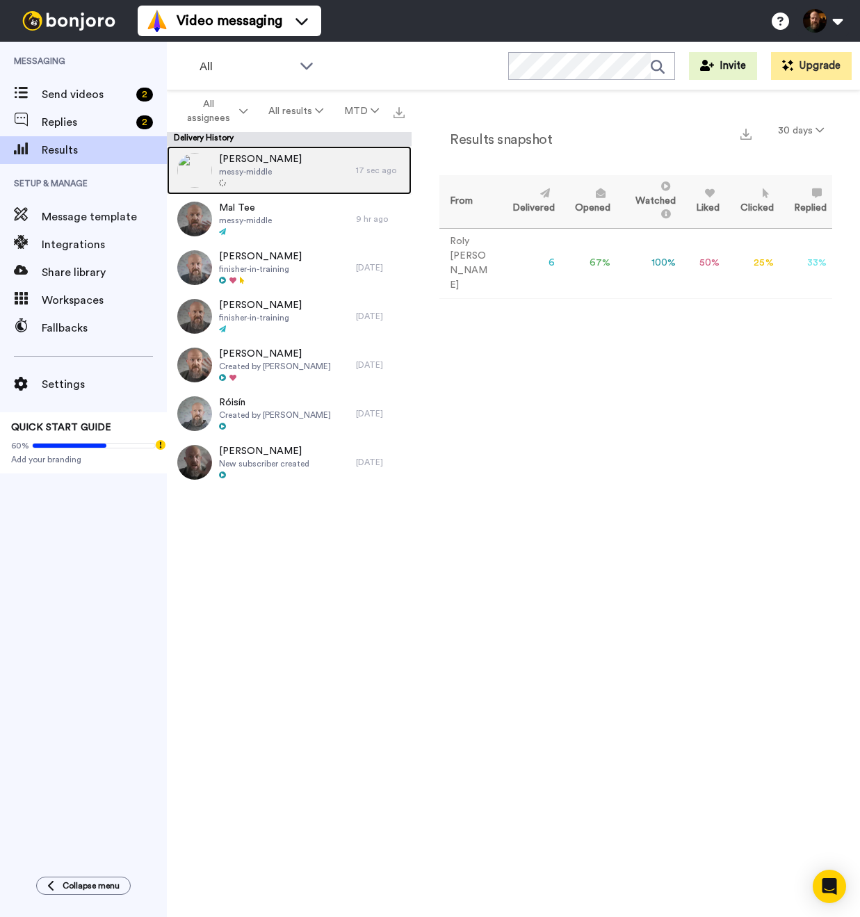
click at [259, 174] on span "messy-middle" at bounding box center [260, 171] width 83 height 11
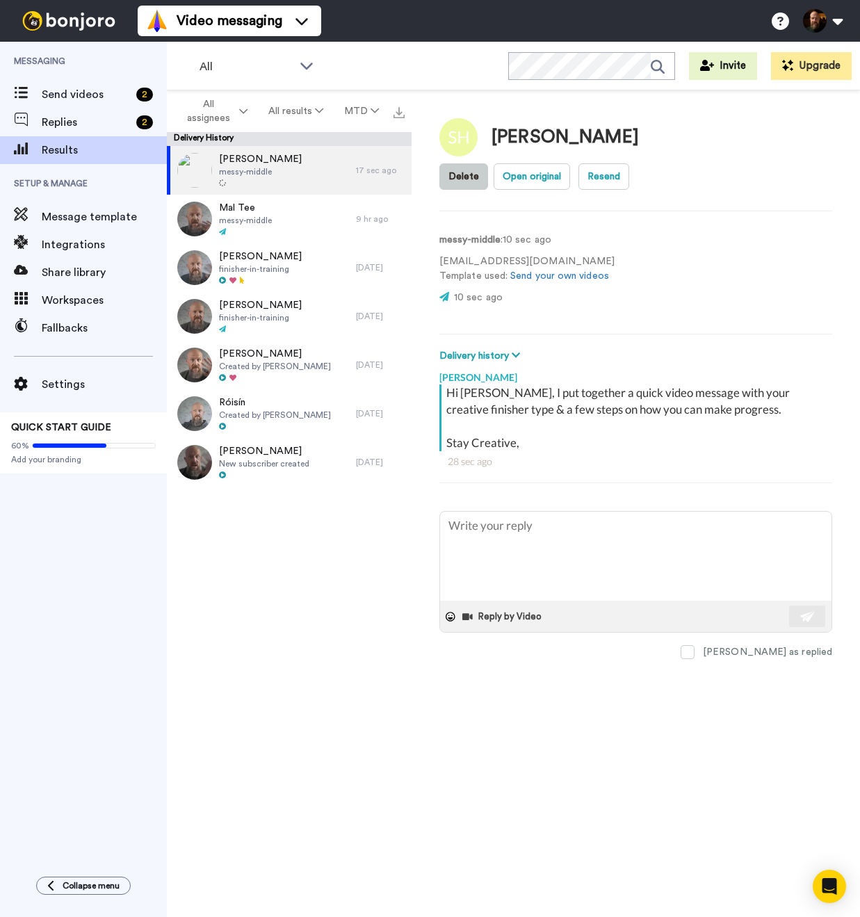
click at [464, 176] on button "Delete" at bounding box center [463, 176] width 49 height 26
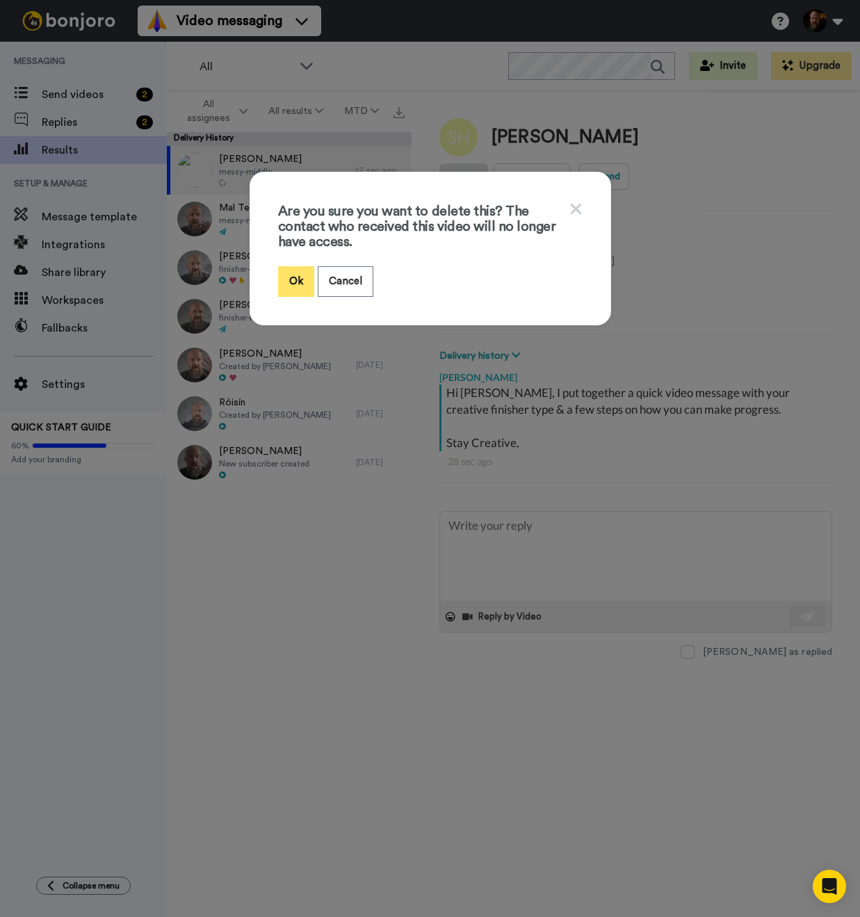
click at [286, 279] on button "Ok" at bounding box center [296, 281] width 36 height 30
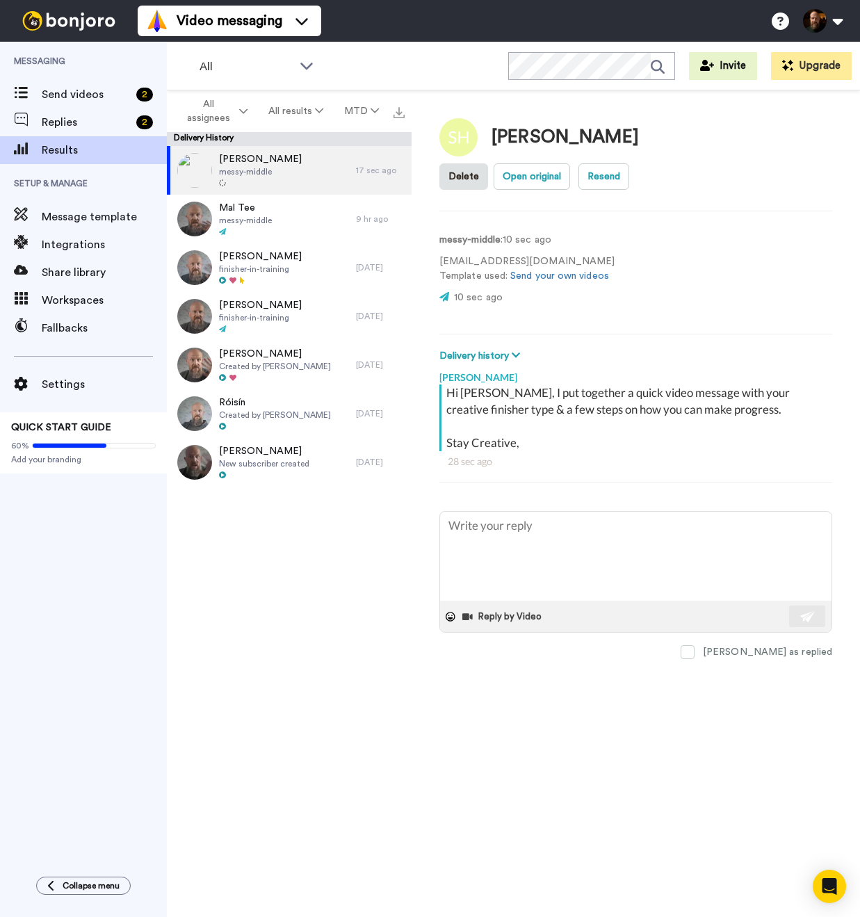
type textarea "x"
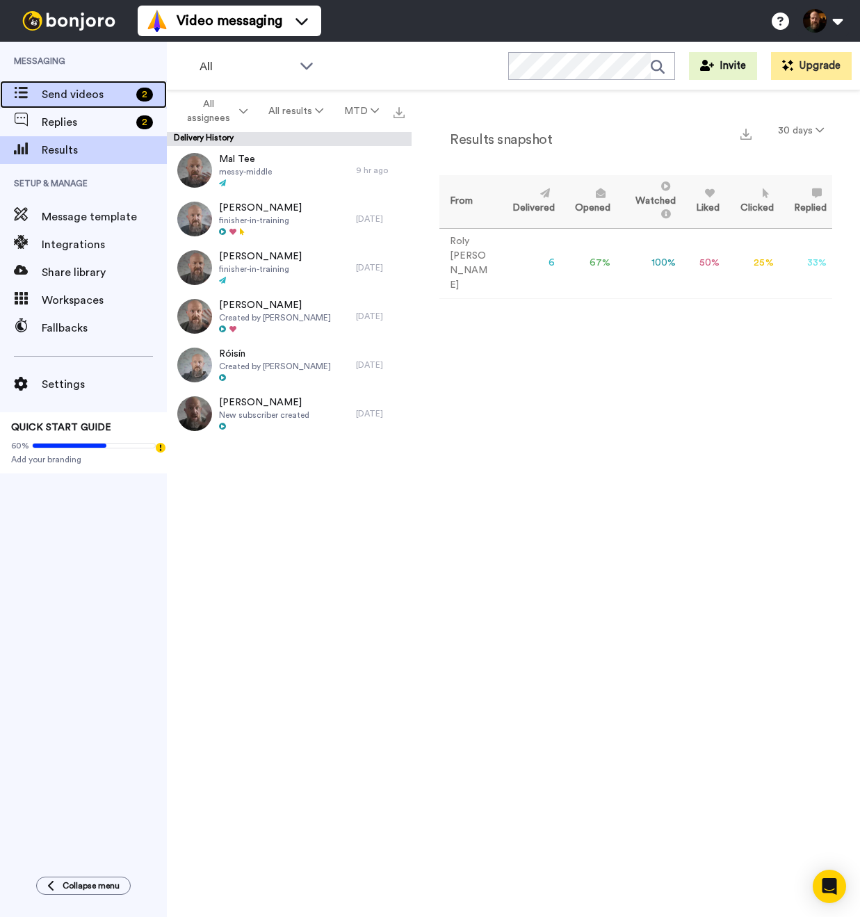
click at [85, 99] on span "Send videos" at bounding box center [86, 94] width 89 height 17
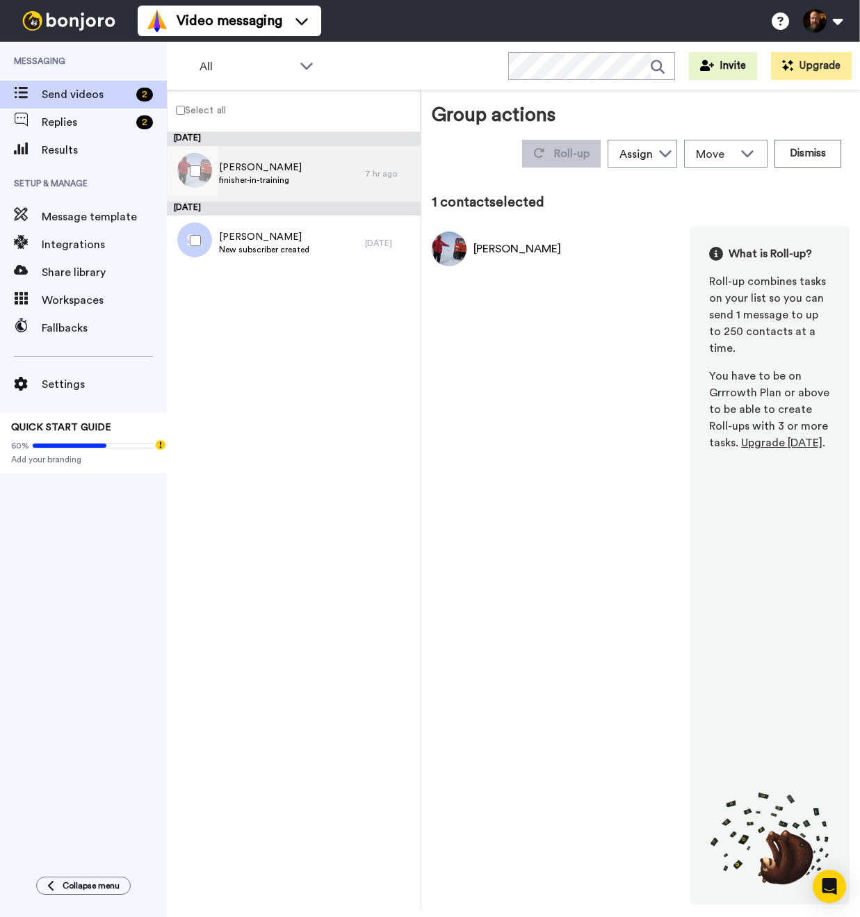
click at [287, 179] on span "finisher-in-training" at bounding box center [260, 179] width 83 height 11
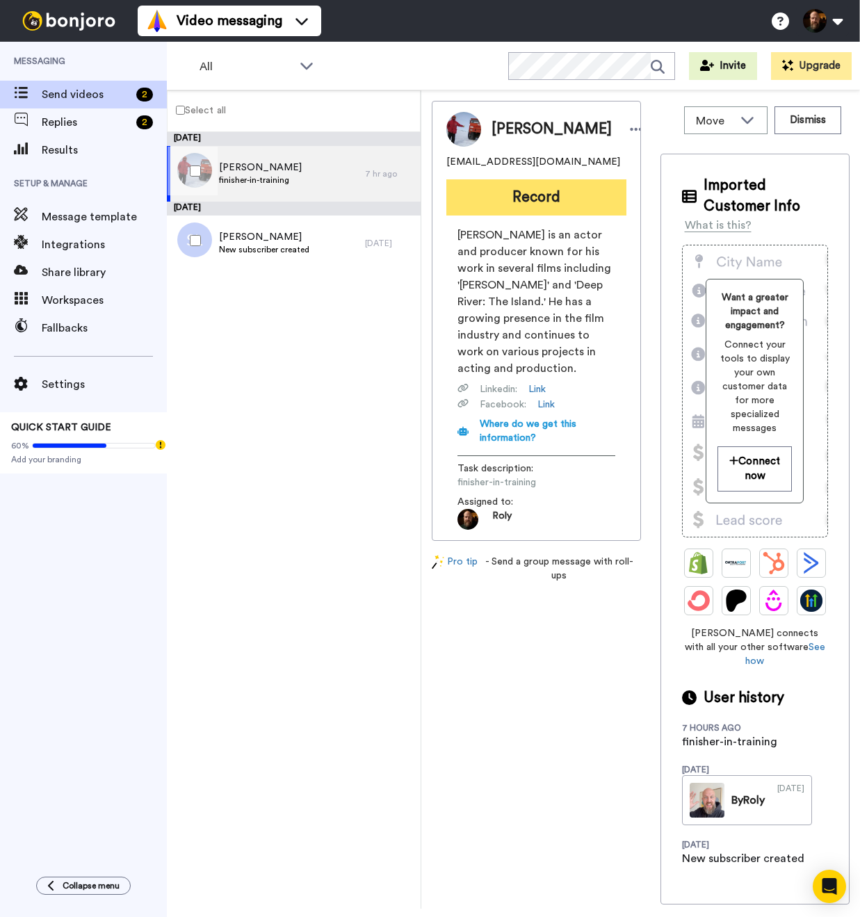
click at [521, 206] on button "Record" at bounding box center [536, 197] width 180 height 36
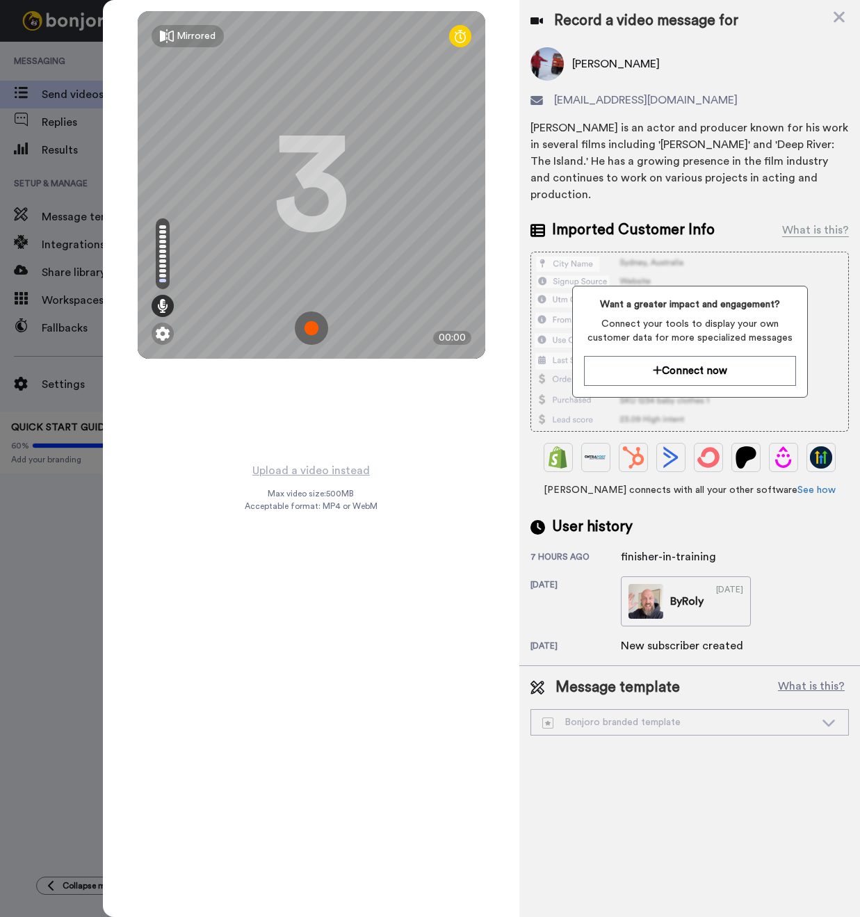
click at [312, 333] on img at bounding box center [311, 327] width 33 height 33
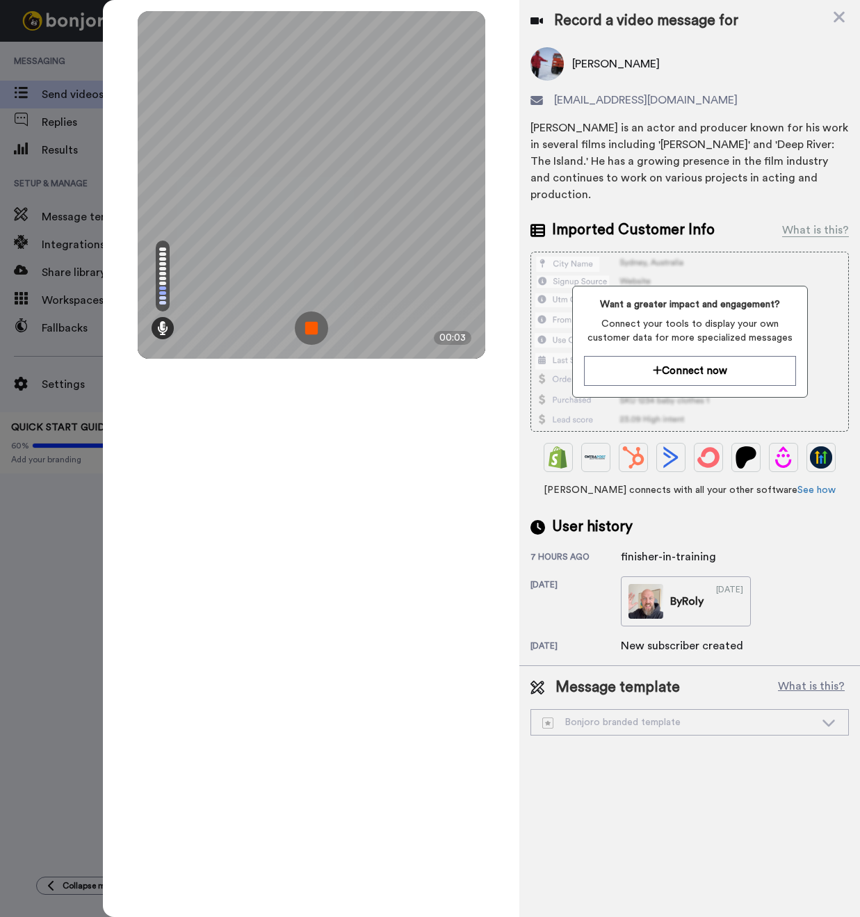
click at [314, 333] on img at bounding box center [311, 327] width 33 height 33
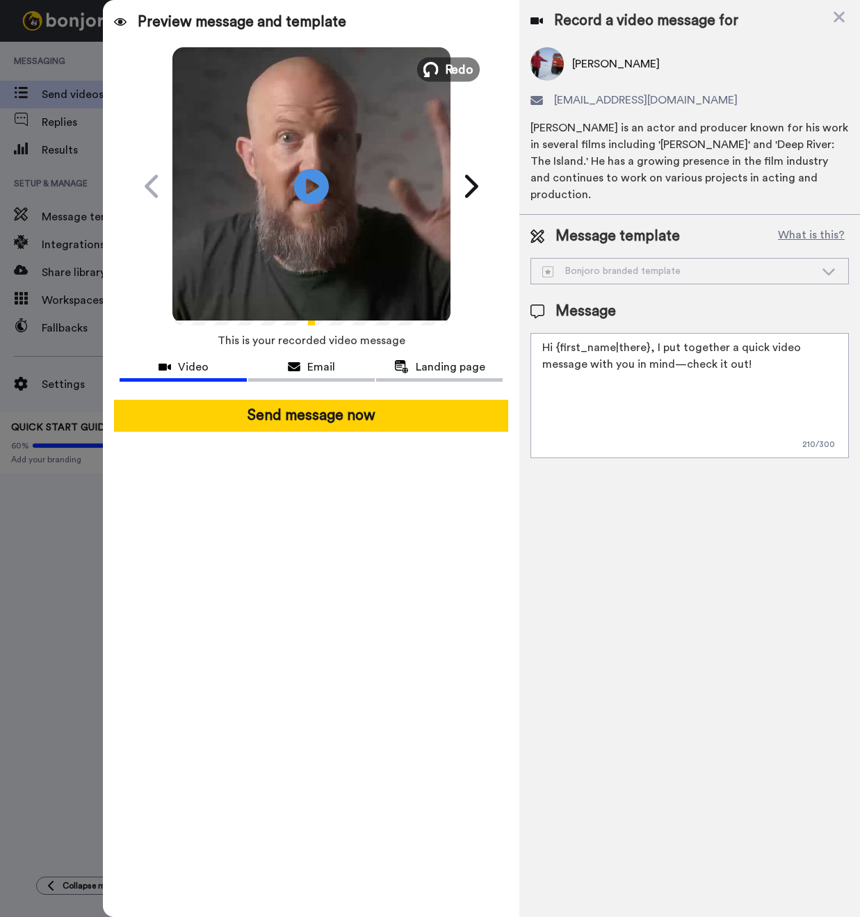
click at [453, 74] on span "Redo" at bounding box center [458, 69] width 29 height 18
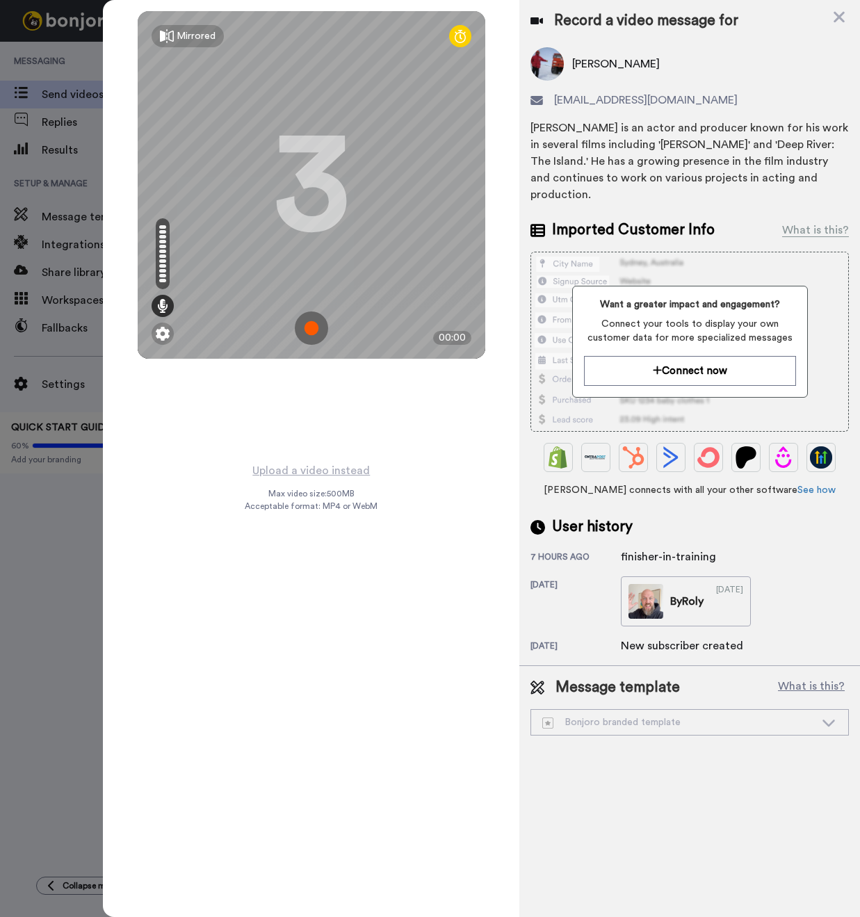
click at [309, 321] on img at bounding box center [311, 327] width 33 height 33
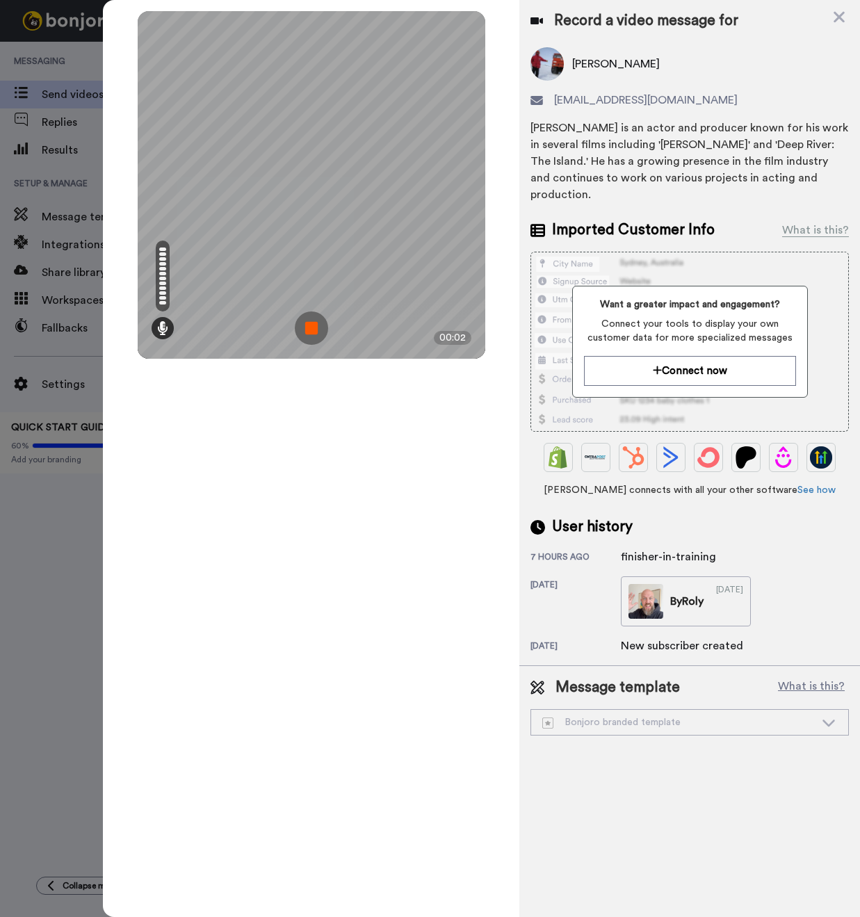
click at [309, 321] on img at bounding box center [311, 327] width 33 height 33
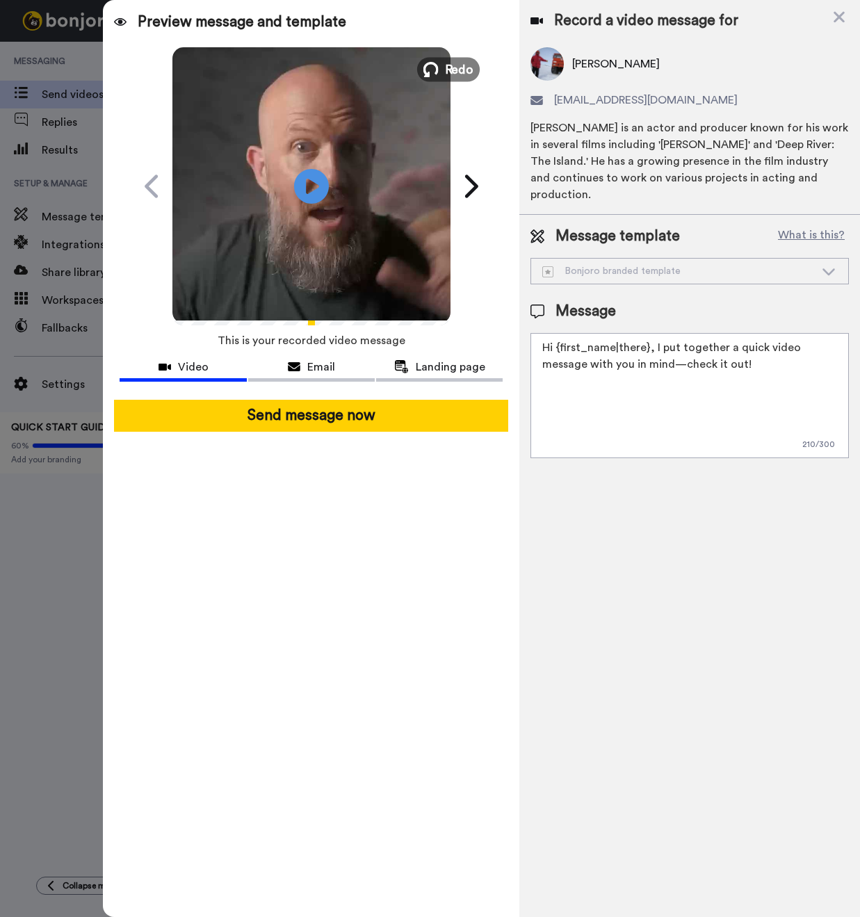
click at [454, 66] on span "Redo" at bounding box center [458, 69] width 29 height 18
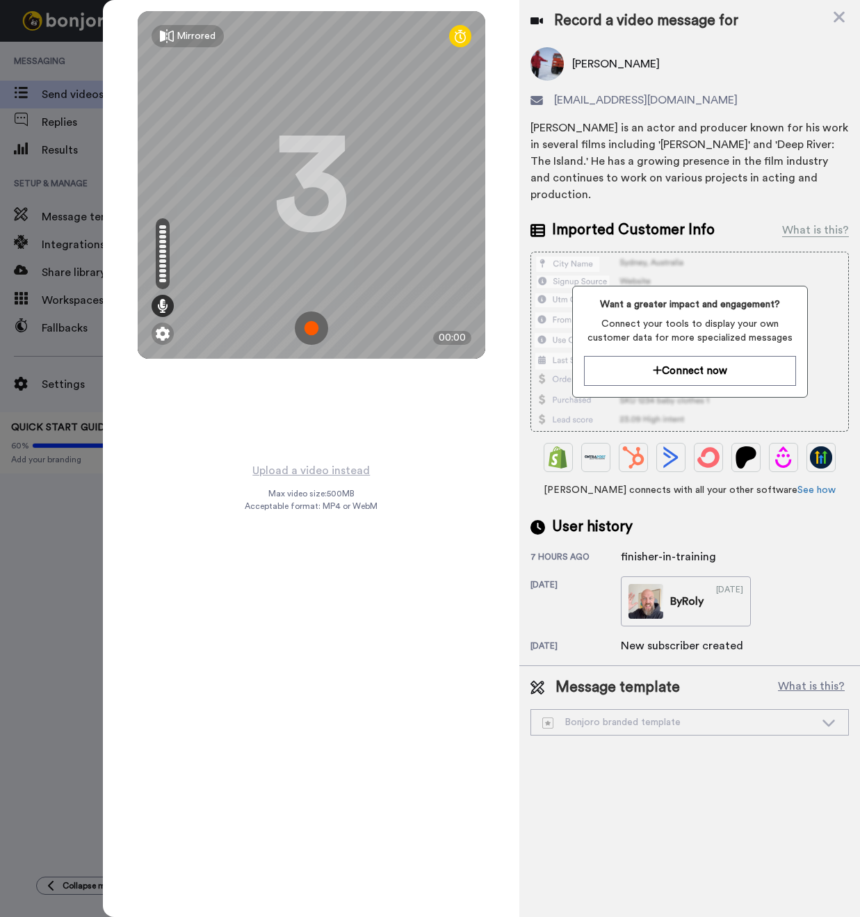
click at [306, 324] on img at bounding box center [311, 327] width 33 height 33
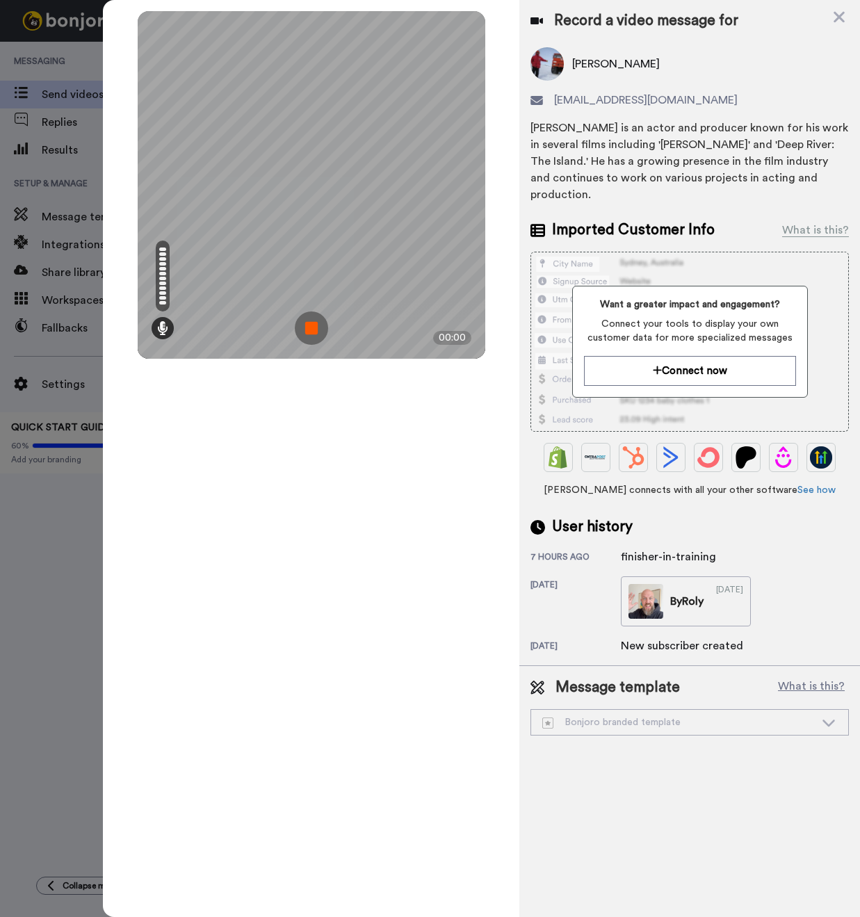
click at [306, 324] on img at bounding box center [311, 327] width 33 height 33
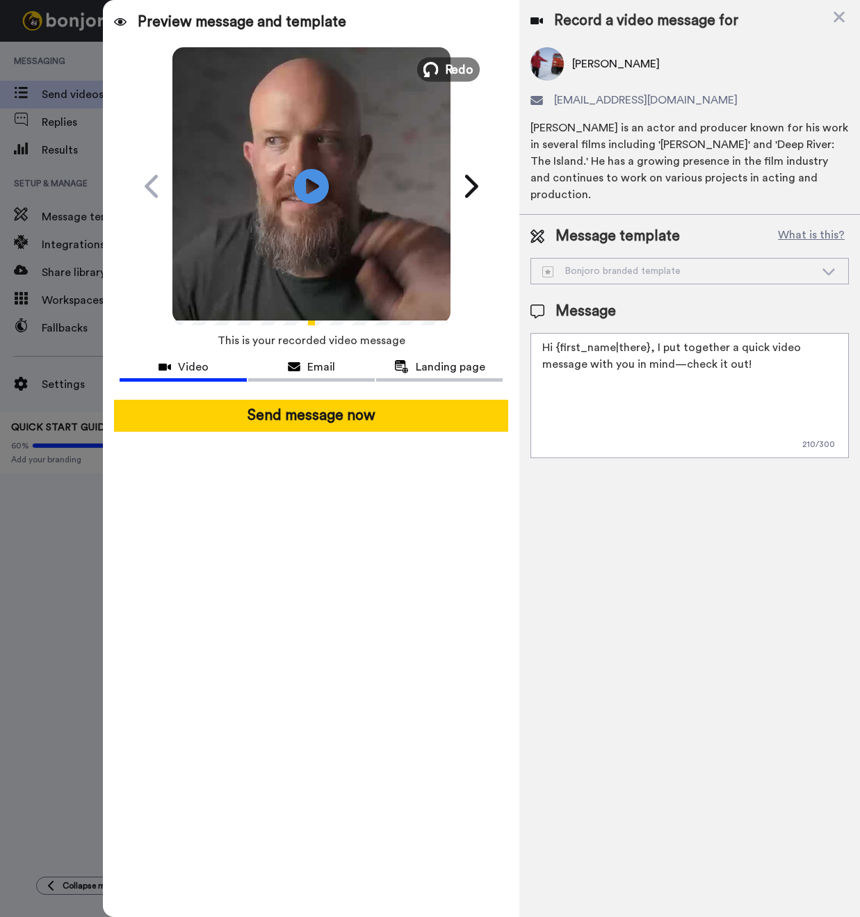
click at [473, 68] on span "Redo" at bounding box center [458, 69] width 29 height 18
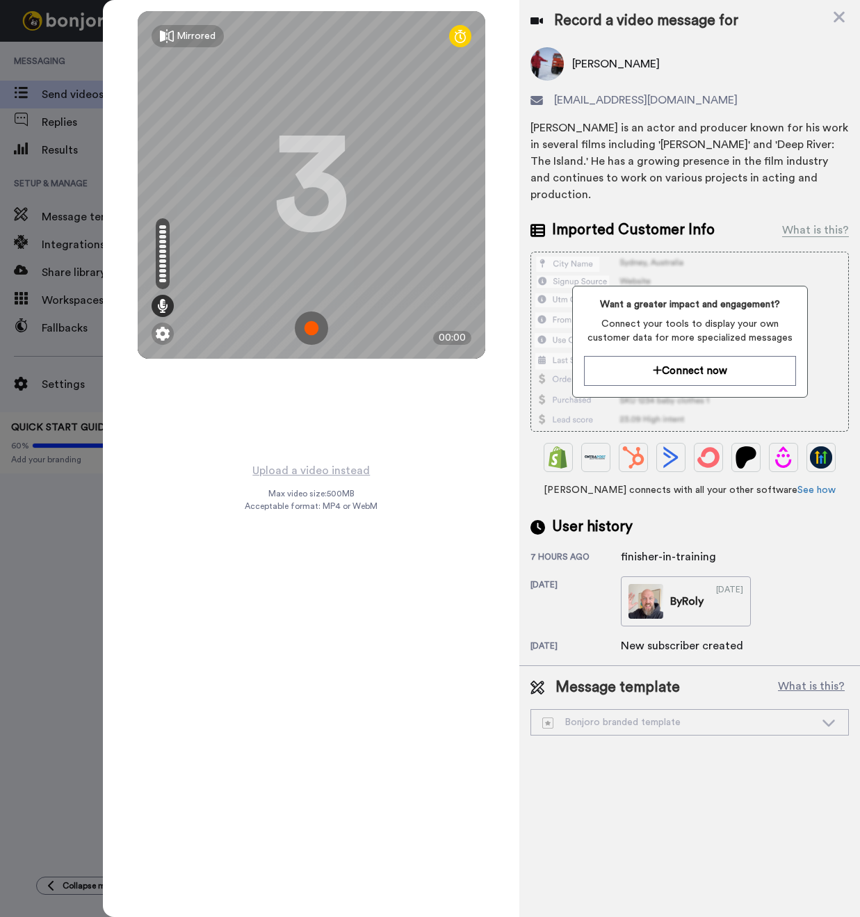
click at [310, 325] on img at bounding box center [311, 327] width 33 height 33
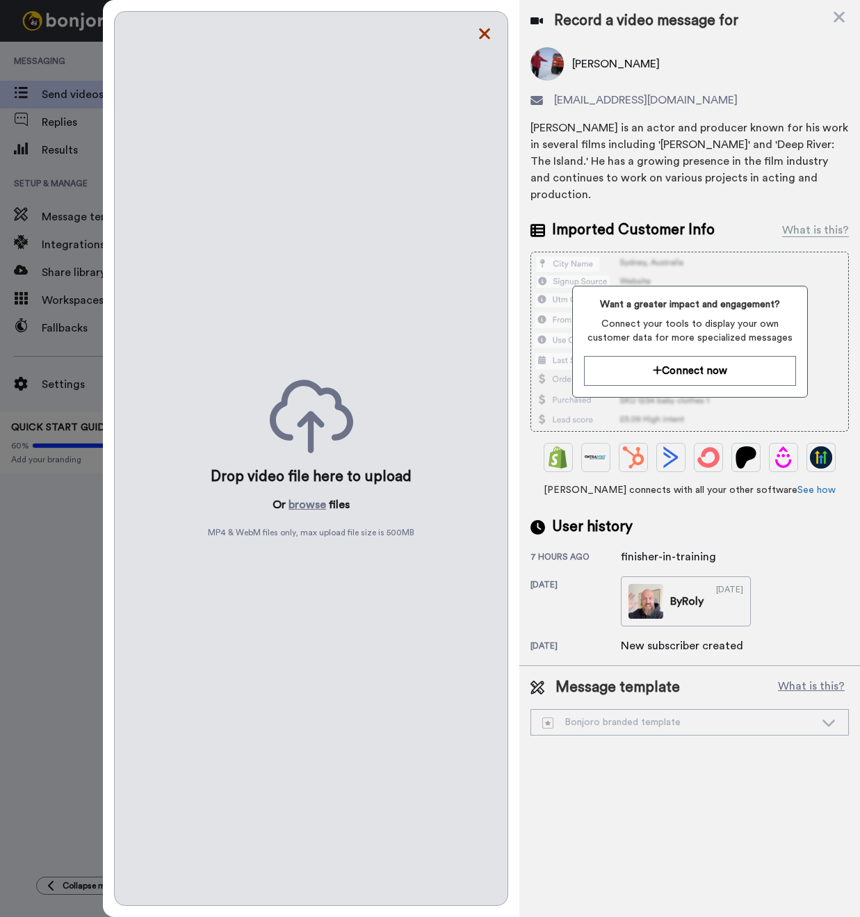
click at [482, 35] on icon at bounding box center [484, 33] width 14 height 17
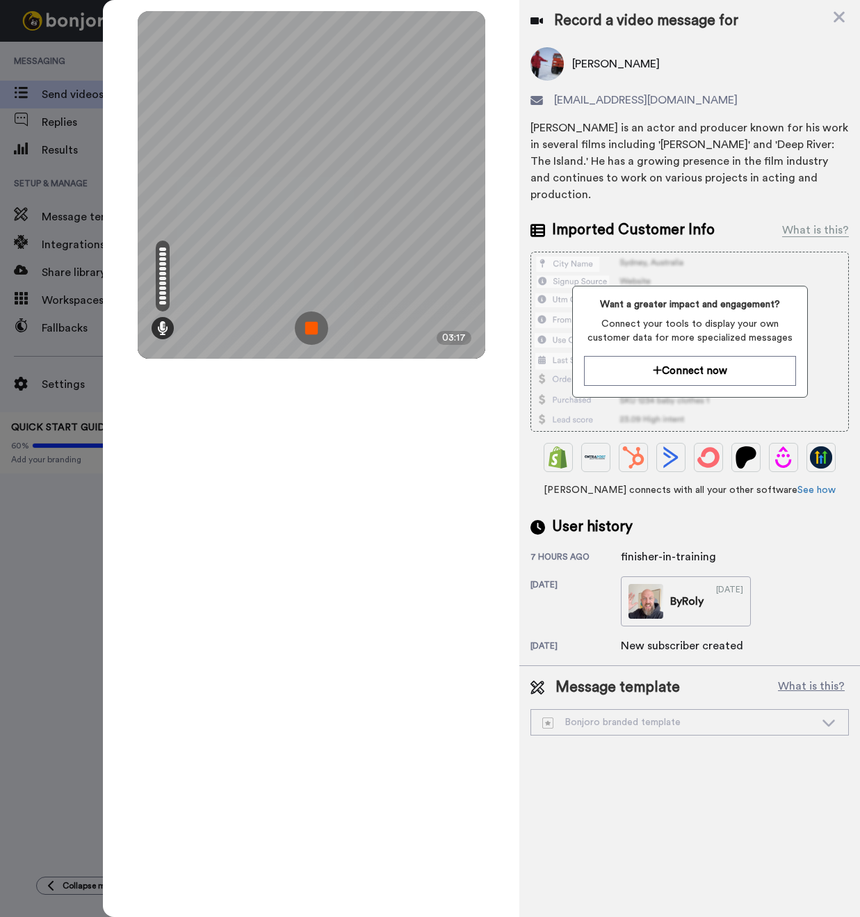
click at [309, 332] on img at bounding box center [311, 327] width 33 height 33
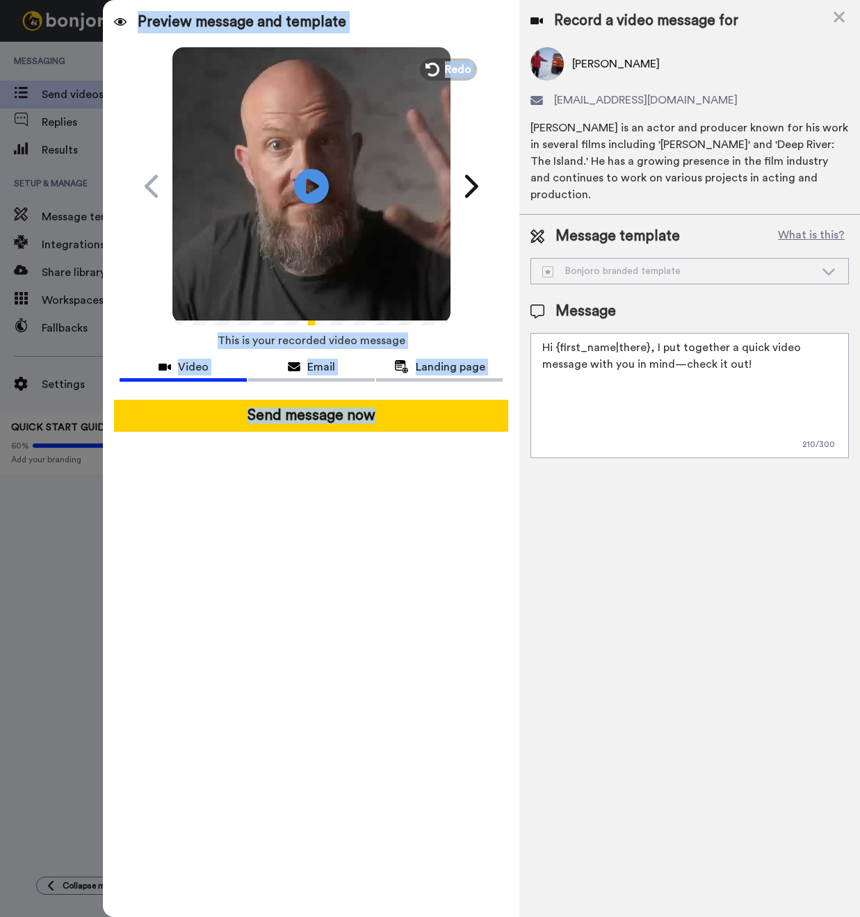
click at [498, 270] on div "Preview message and template Play/Pause Here’s something I made for you Roly Mi…" at bounding box center [311, 458] width 416 height 917
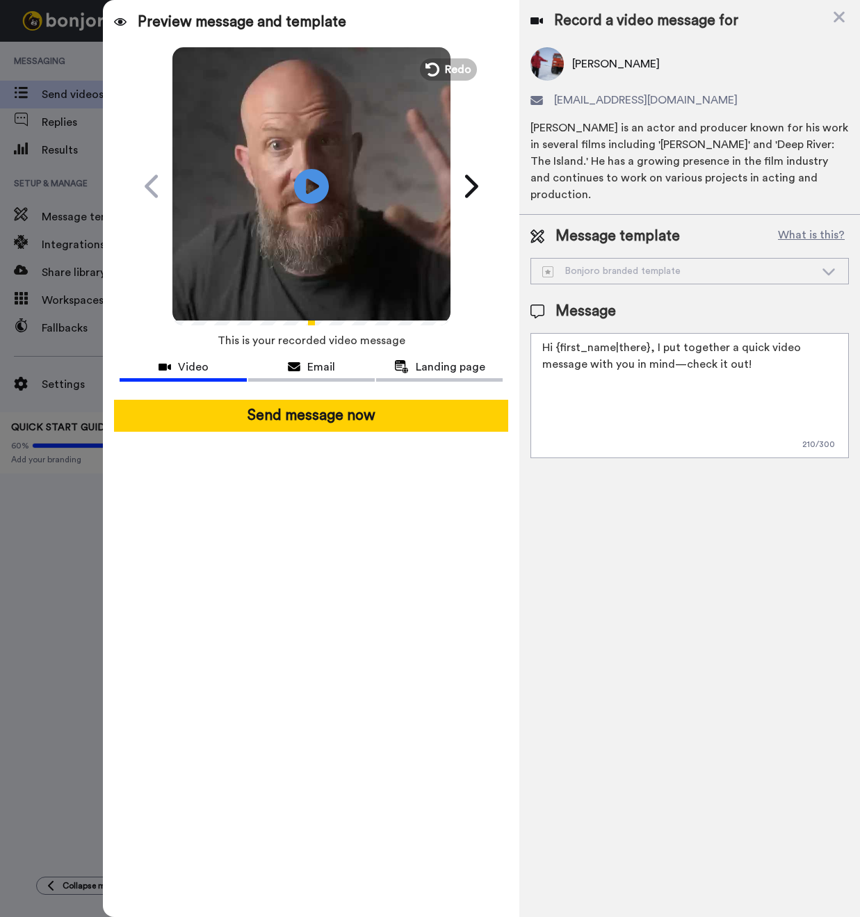
drag, startPoint x: 702, startPoint y: 348, endPoint x: 586, endPoint y: 350, distance: 116.1
click at [586, 350] on textarea "Hi {first_name|there}, I put together a quick video message with you in mind—ch…" at bounding box center [689, 395] width 318 height 125
click at [598, 349] on textarea "Hi {first_name|there}, I put together a quick video message with your creative …" at bounding box center [689, 395] width 318 height 125
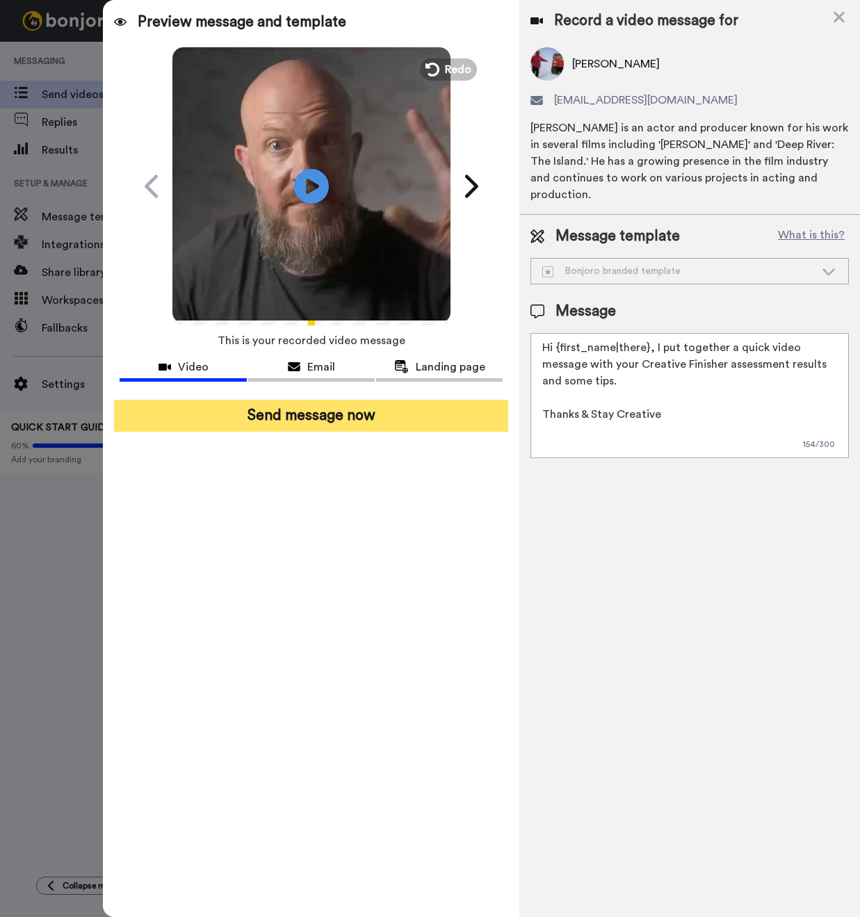
type textarea "Hi {first_name|there}, I put together a quick video message with your Creative …"
click at [380, 426] on button "Send message now" at bounding box center [311, 416] width 394 height 32
